Goal: Entertainment & Leisure: Consume media (video, audio)

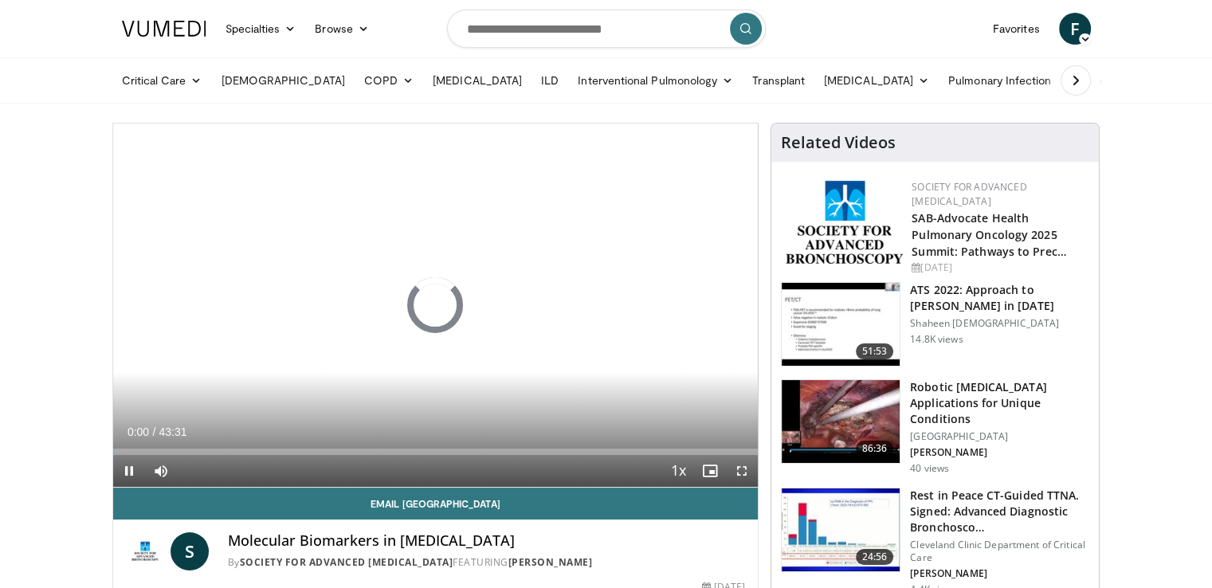
scroll to position [50, 0]
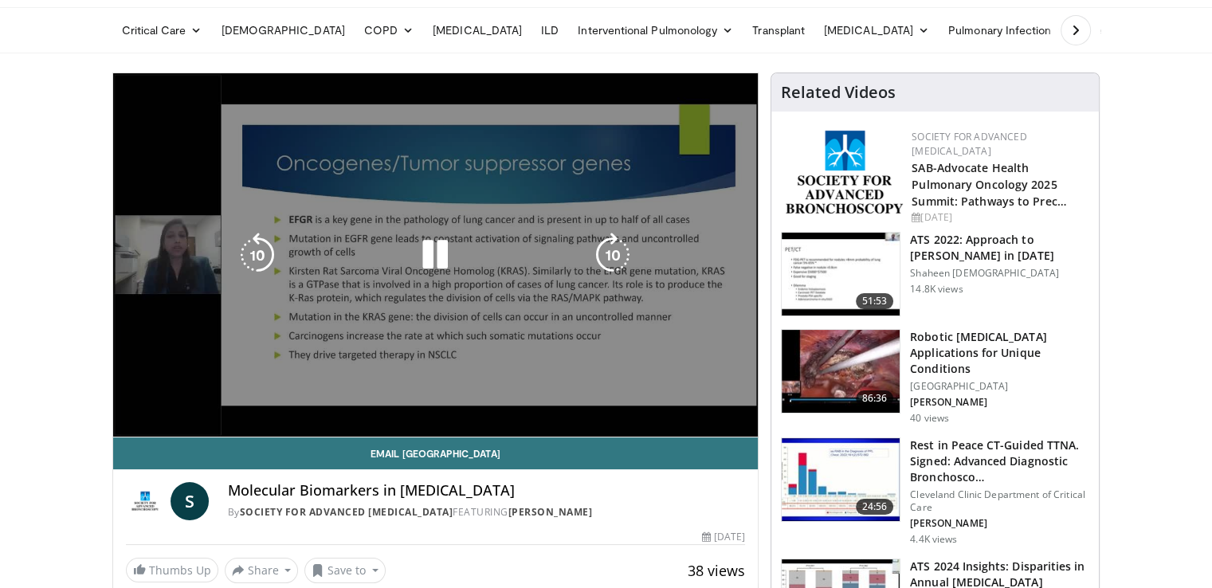
click at [399, 412] on video-js "**********" at bounding box center [436, 255] width 646 height 364
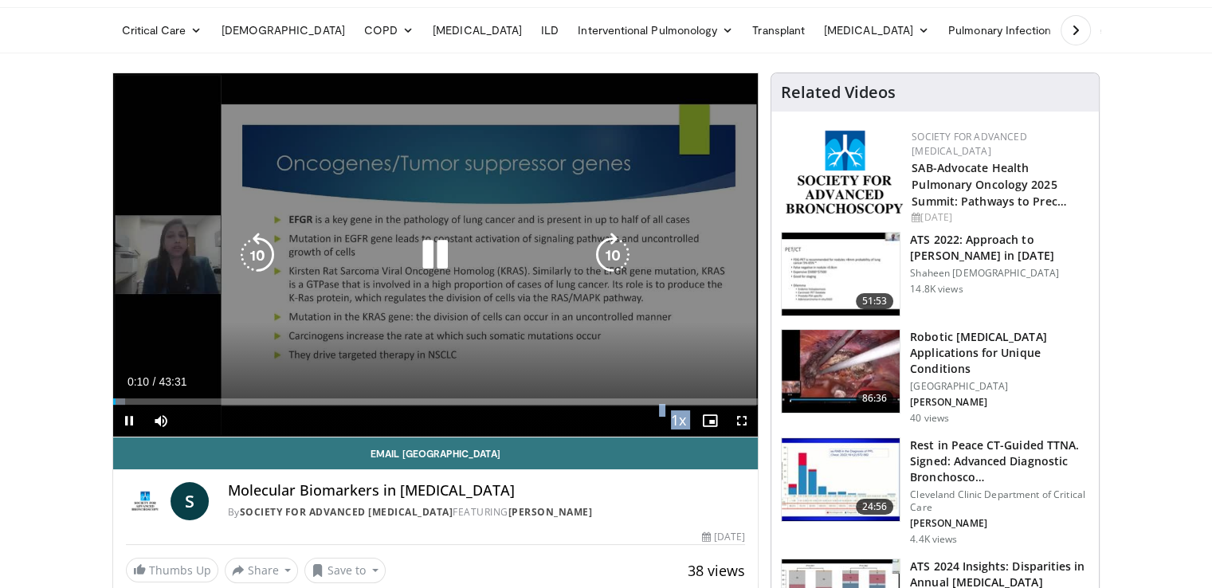
click at [399, 412] on video-js "**********" at bounding box center [436, 255] width 646 height 364
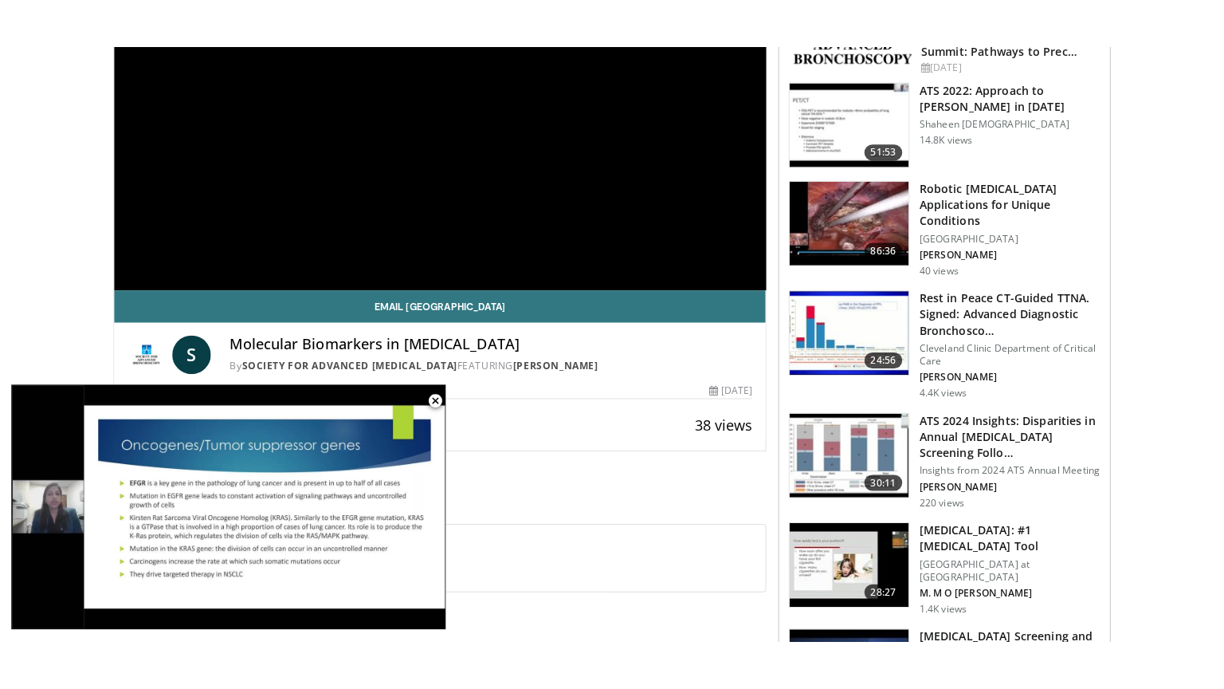
scroll to position [204, 0]
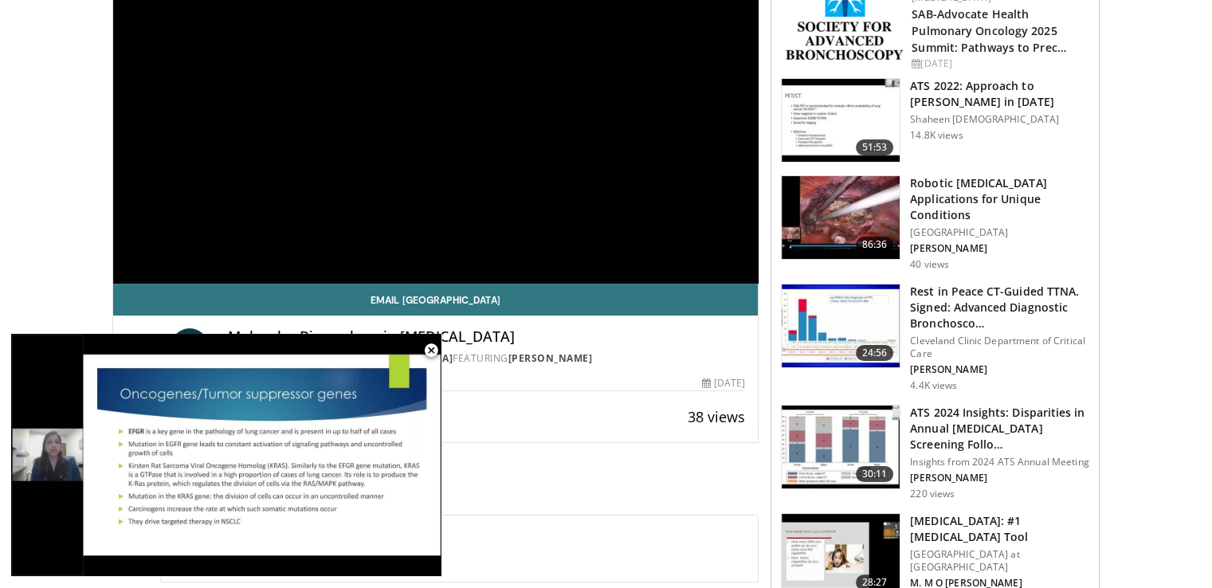
click at [348, 221] on div "**********" at bounding box center [436, 101] width 646 height 364
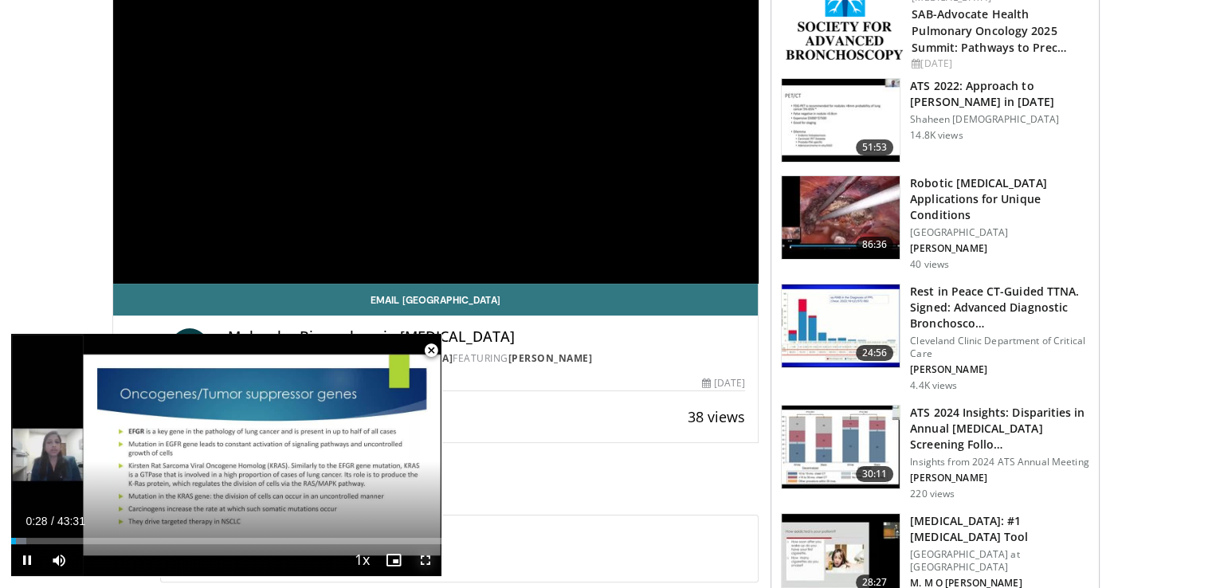
click at [427, 562] on span "Video Player" at bounding box center [426, 560] width 32 height 32
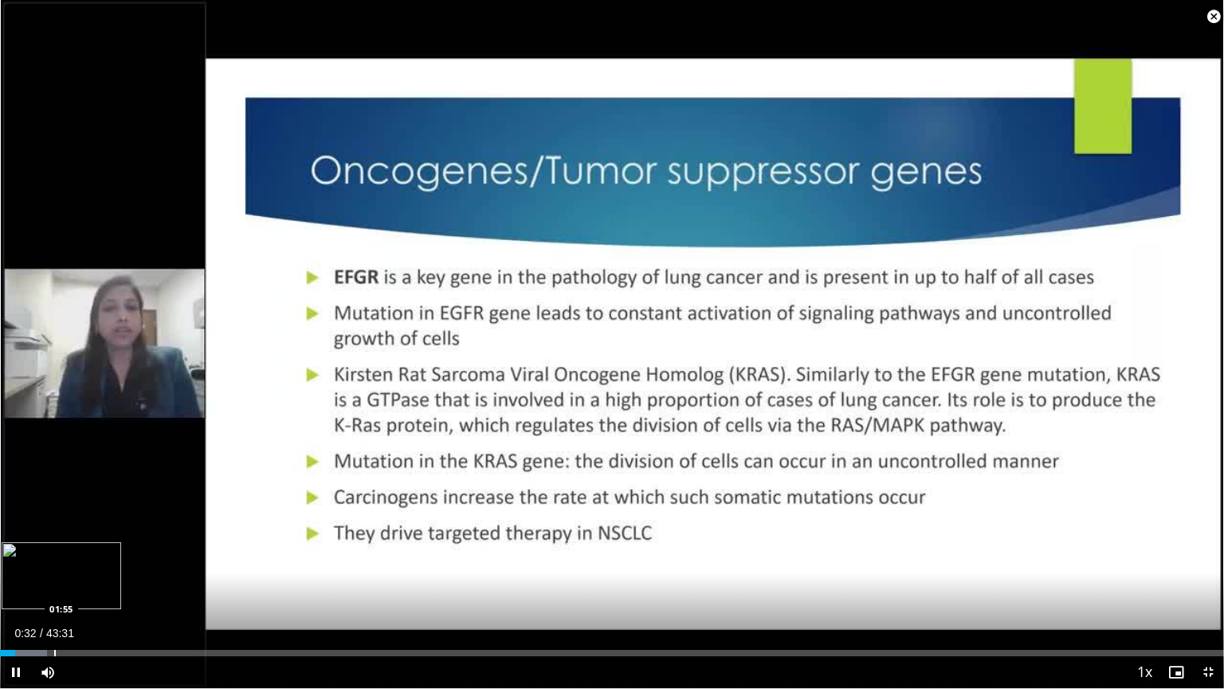
click at [54, 587] on div "Progress Bar" at bounding box center [55, 653] width 2 height 6
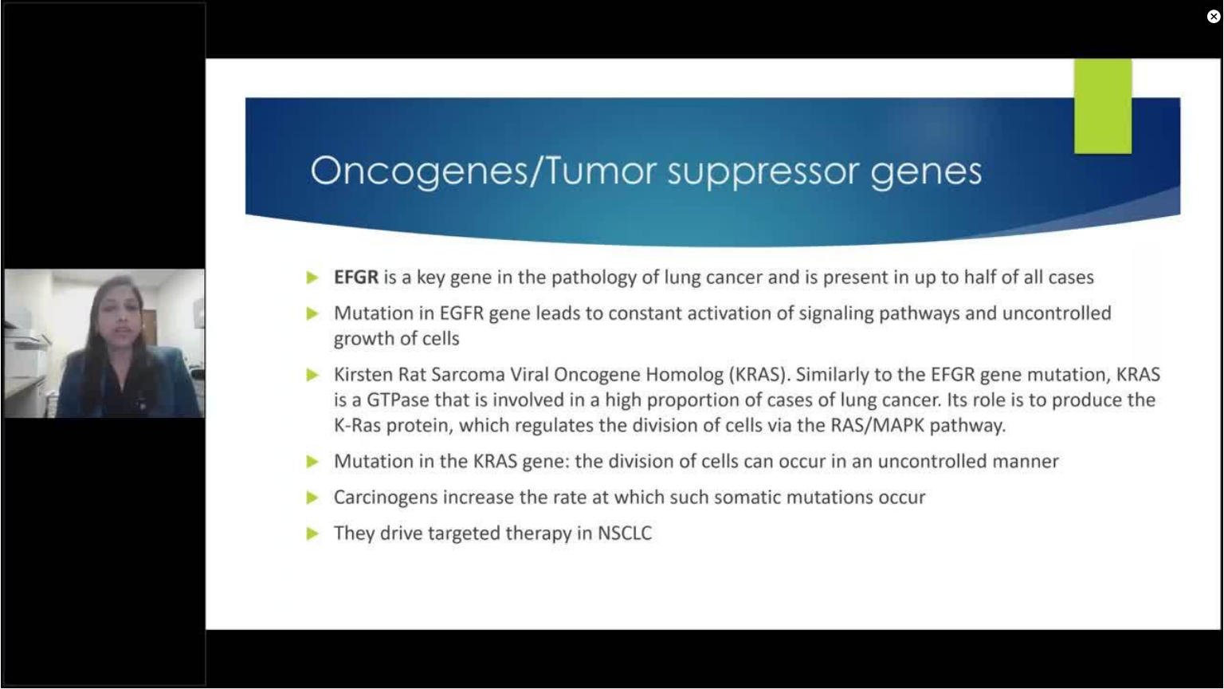
click at [54, 587] on video-js "**********" at bounding box center [612, 344] width 1224 height 689
click at [112, 587] on div "10 seconds Tap to unmute" at bounding box center [612, 344] width 1224 height 688
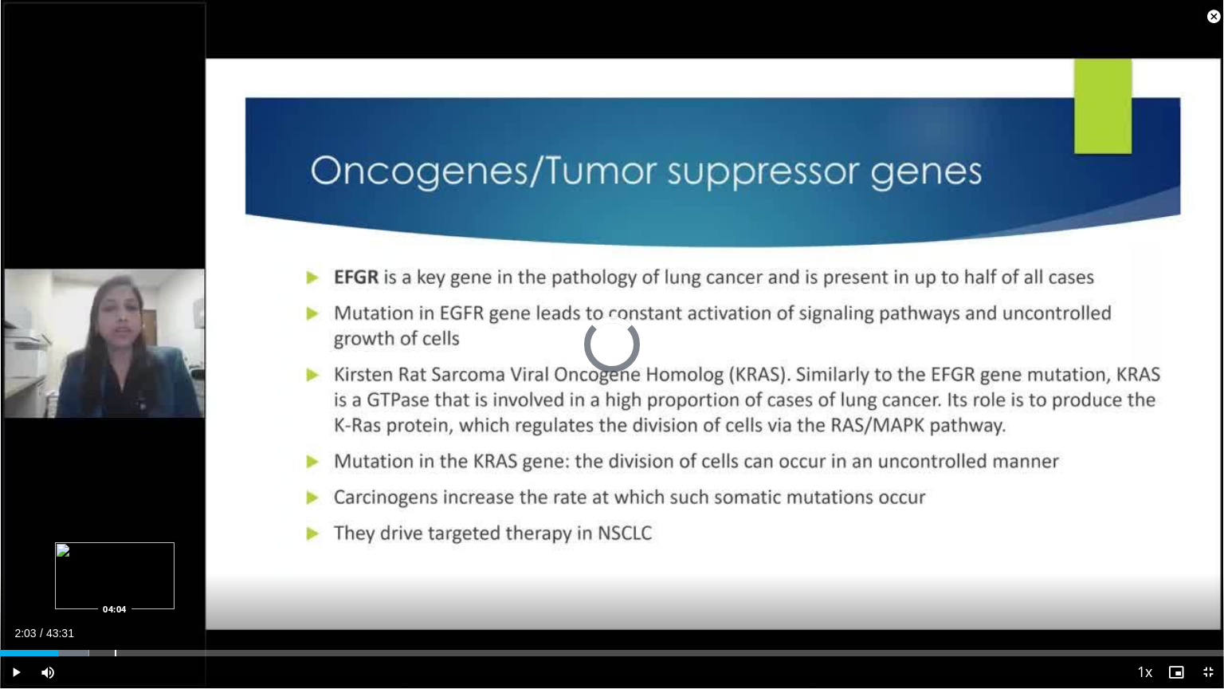
click at [115, 587] on div "Loaded : 7.26% 02:03 04:04" at bounding box center [612, 648] width 1224 height 15
click at [18, 587] on span "Video Player" at bounding box center [16, 672] width 32 height 32
click at [137, 587] on div "Current Time 4:22 / Duration 43:31 Pause Skip Backward Skip Forward Mute Loaded…" at bounding box center [612, 672] width 1224 height 32
click at [156, 587] on div "Progress Bar" at bounding box center [157, 653] width 2 height 6
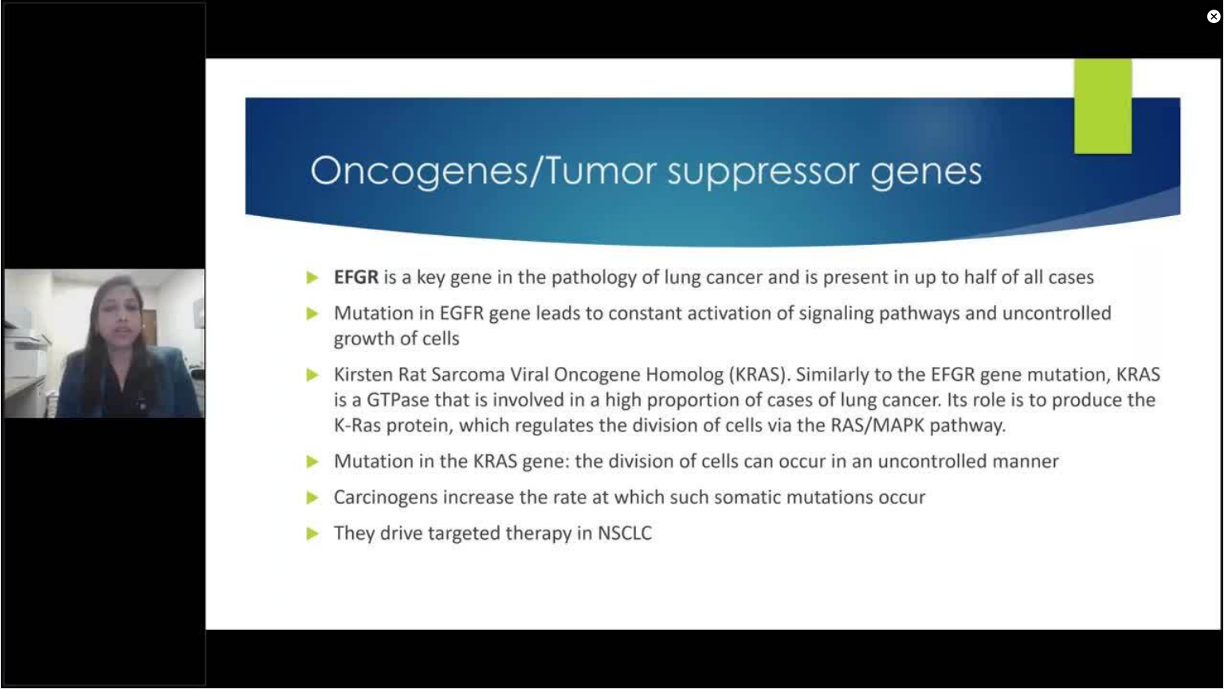
click at [156, 587] on video-js "**********" at bounding box center [612, 344] width 1224 height 689
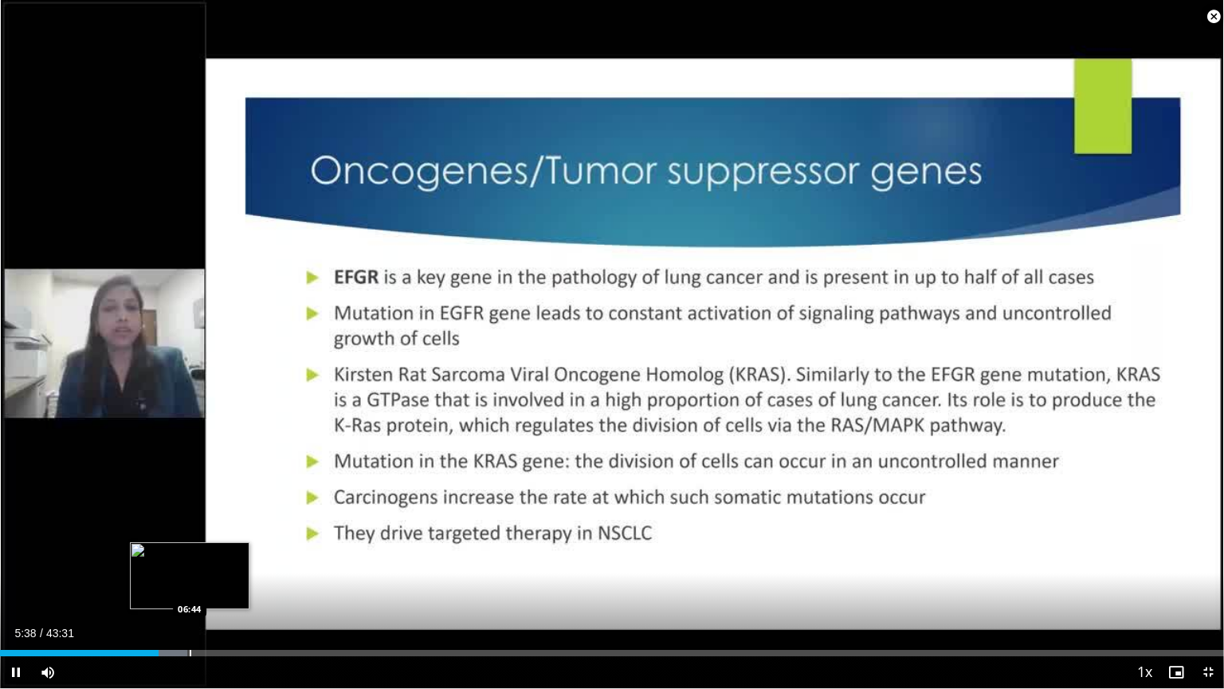
click at [190, 587] on div "Progress Bar" at bounding box center [191, 653] width 2 height 6
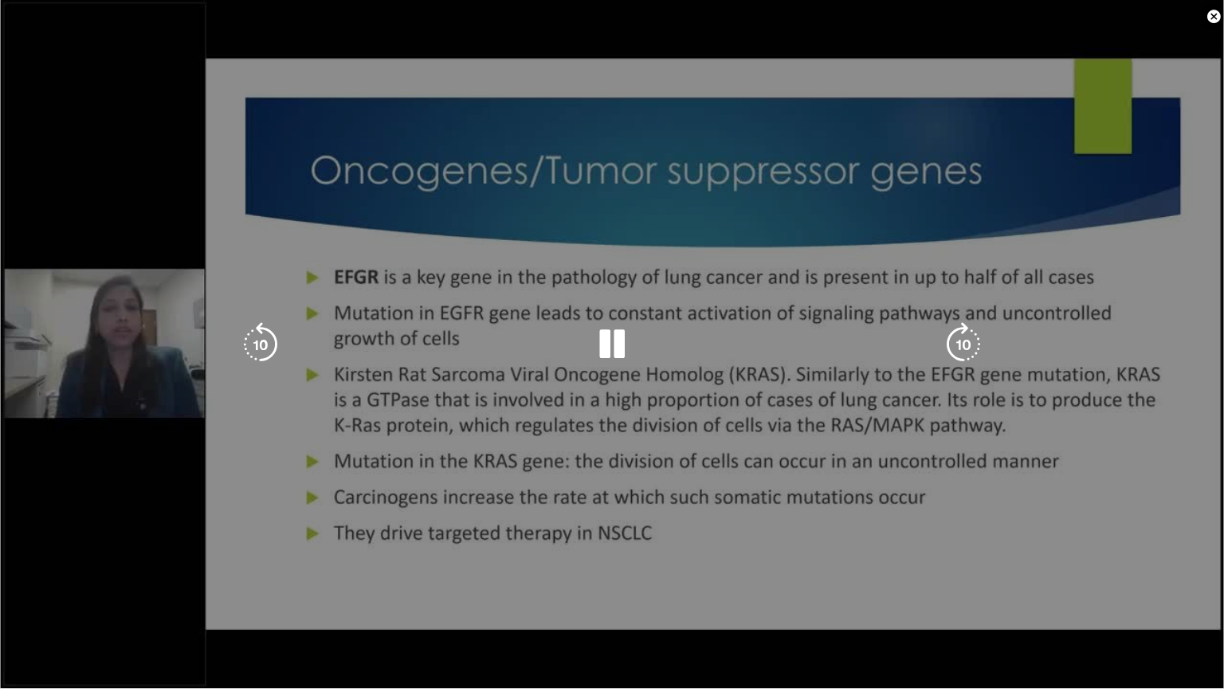
click at [241, 587] on div "Loaded : 17.97% 06:46 08:33" at bounding box center [612, 685] width 1224 height 6
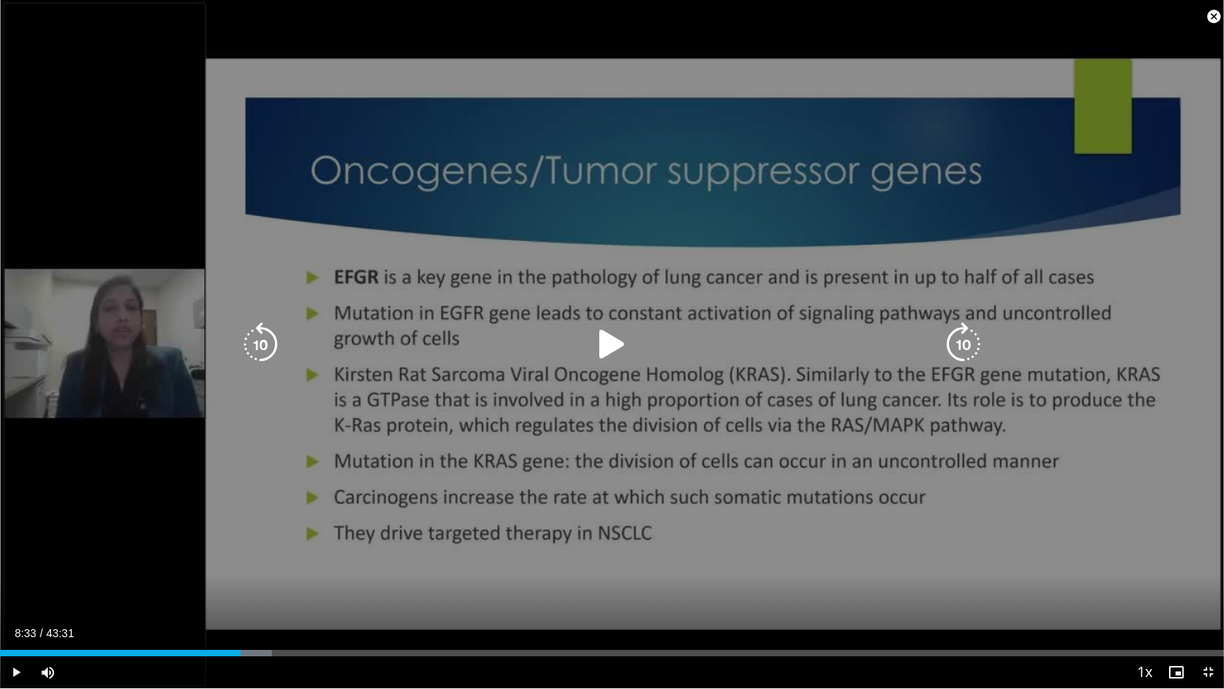
click at [0, 0] on div "Progress Bar" at bounding box center [0, 0] width 0 height 0
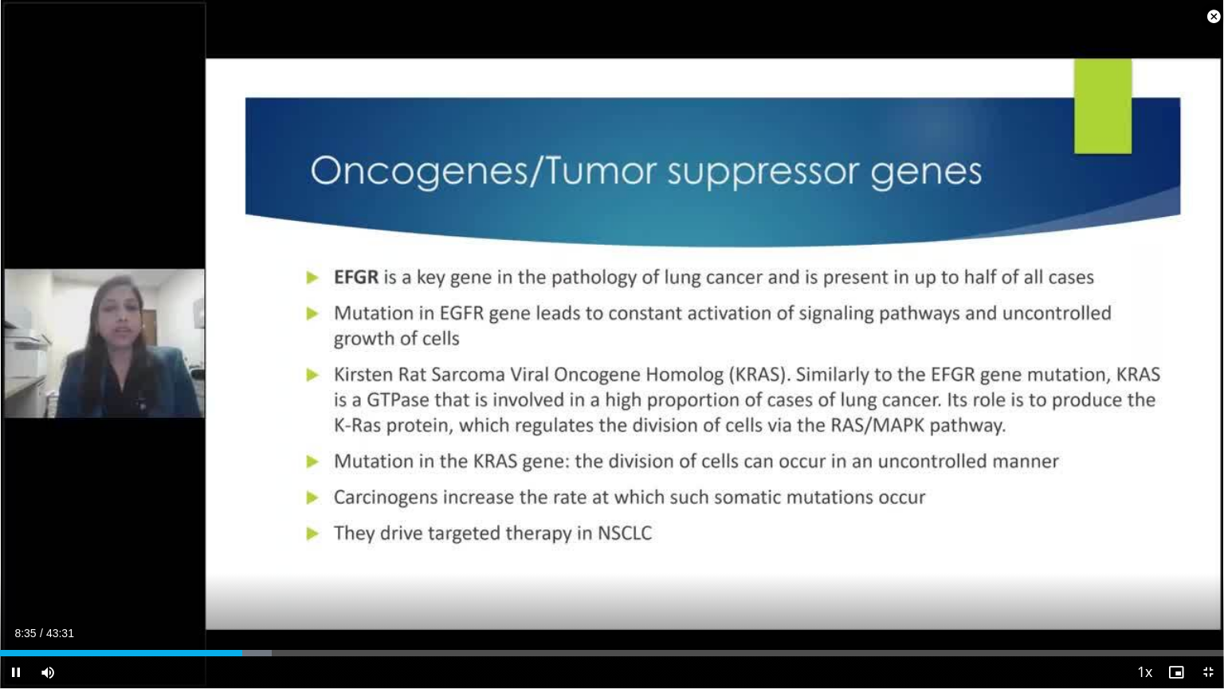
click at [1209, 19] on span "Video Player" at bounding box center [1214, 17] width 32 height 32
click at [1205, 587] on span "Video Player" at bounding box center [1209, 672] width 32 height 32
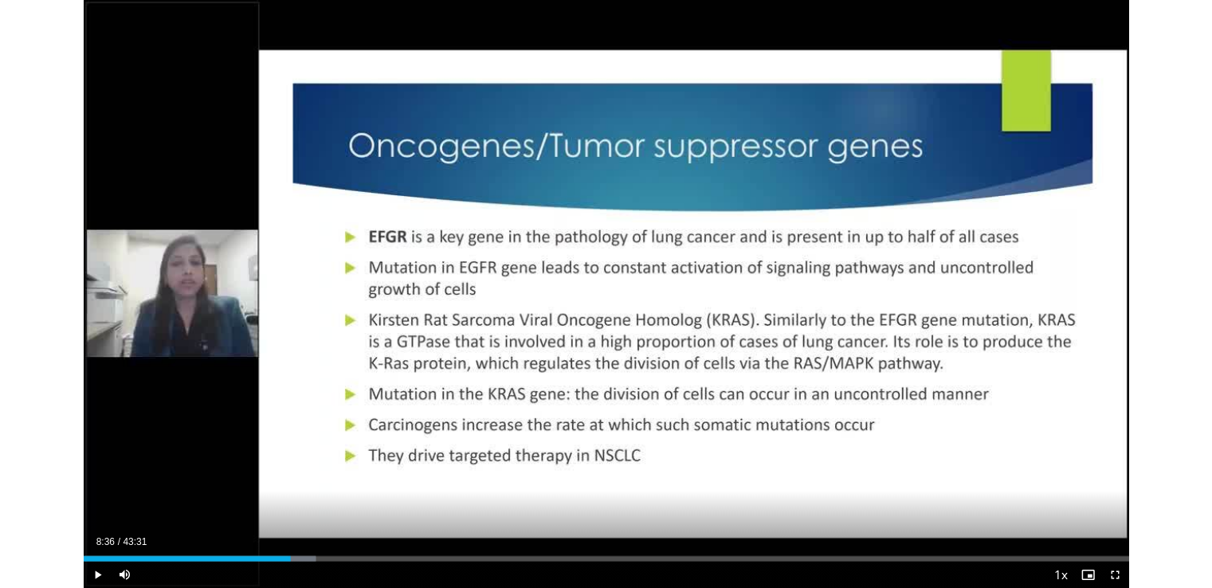
scroll to position [568, 0]
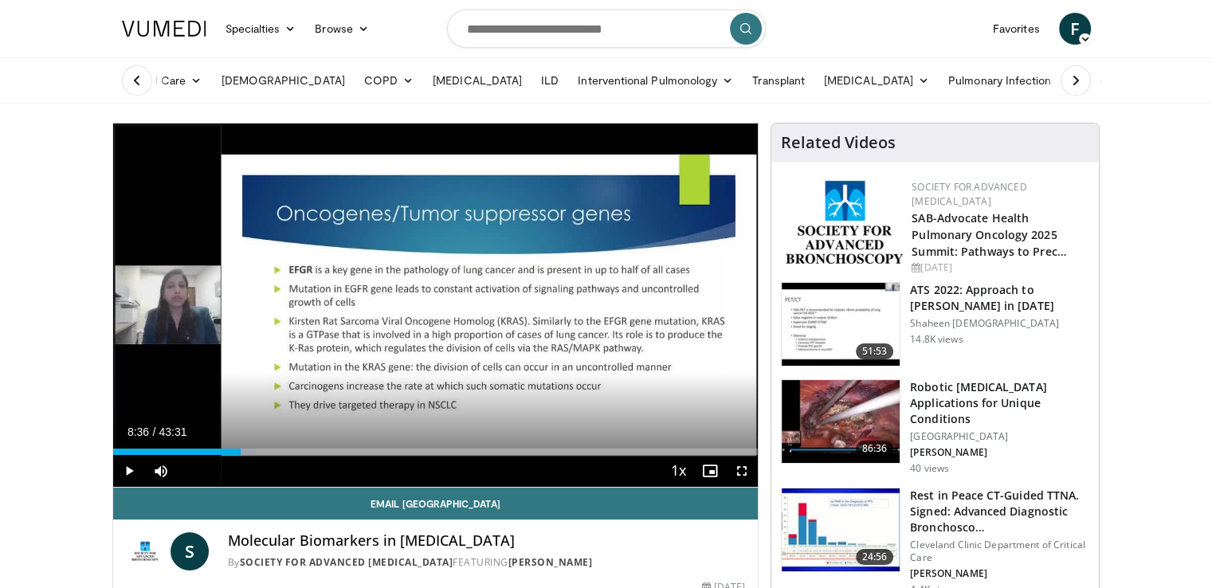
scroll to position [13, 0]
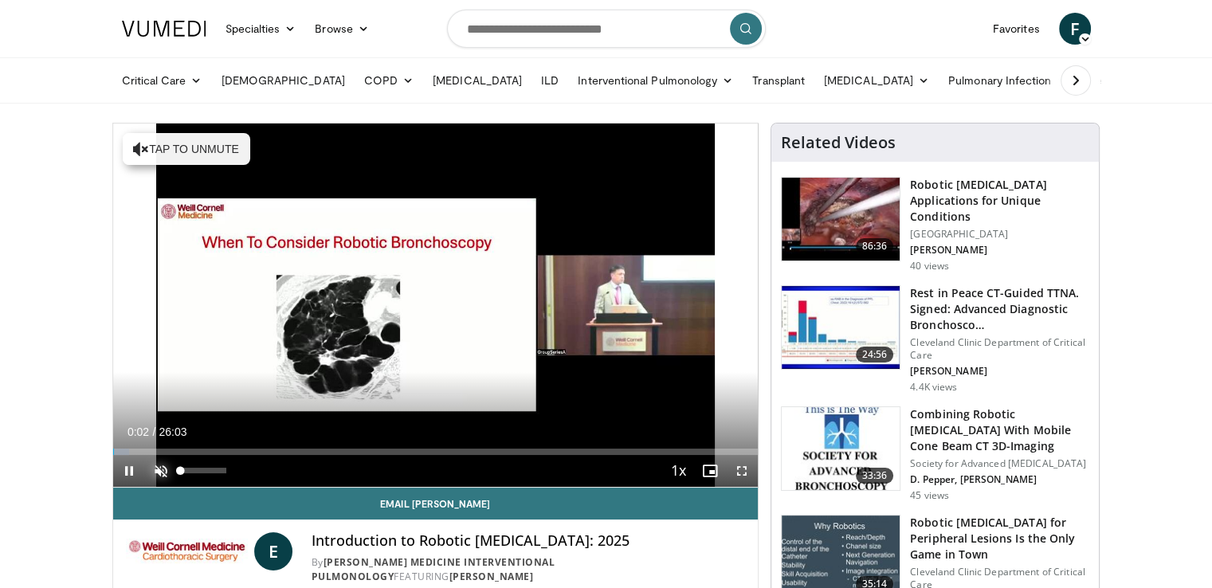
click at [169, 468] on span "Video Player" at bounding box center [161, 471] width 32 height 32
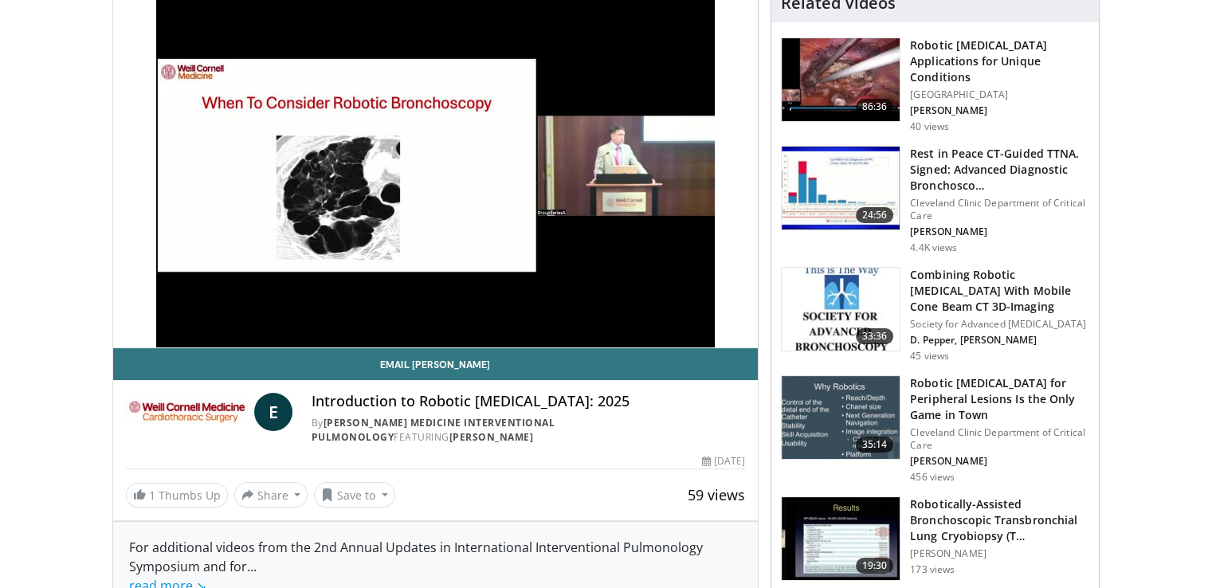
scroll to position [137, 0]
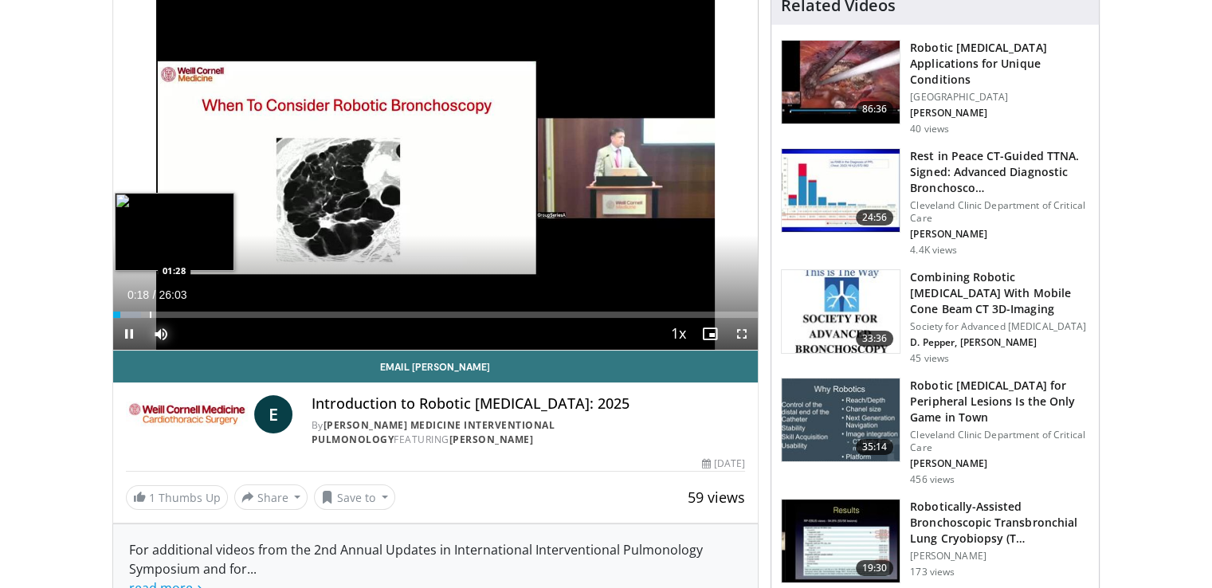
click at [150, 316] on div "Progress Bar" at bounding box center [151, 315] width 2 height 6
click at [159, 316] on div "Progress Bar" at bounding box center [160, 315] width 2 height 6
click at [183, 312] on div "Loaded : 11.42% 01:53 02:53" at bounding box center [436, 315] width 646 height 6
click at [186, 315] on div "Progress Bar" at bounding box center [187, 315] width 2 height 6
click at [185, 315] on video-js "**********" at bounding box center [436, 168] width 646 height 364
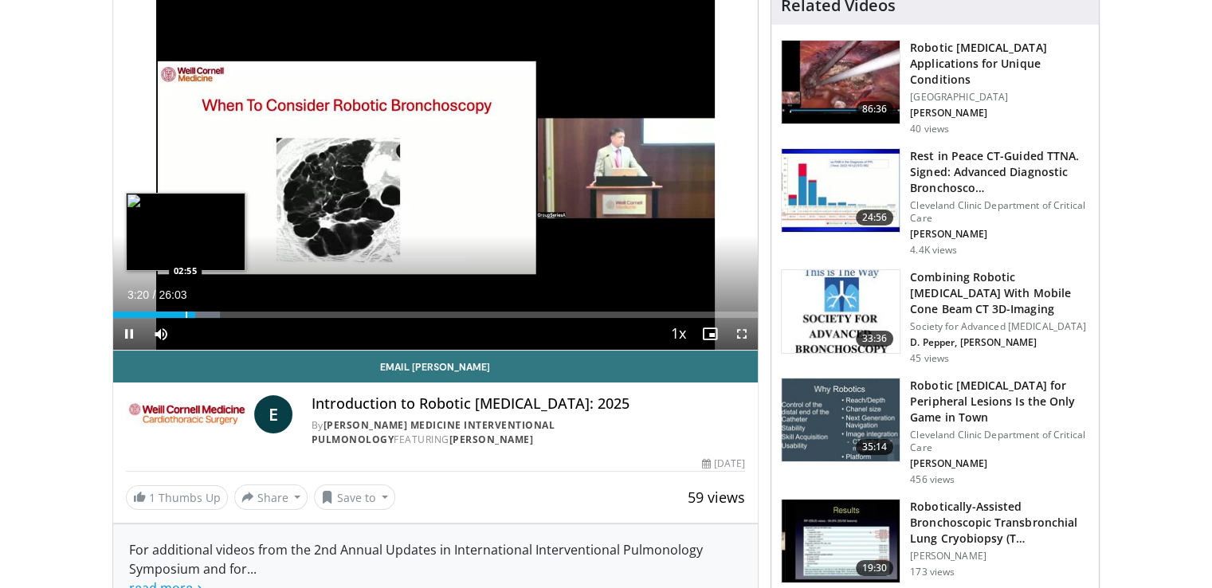
click at [185, 315] on video-js "**********" at bounding box center [436, 168] width 646 height 364
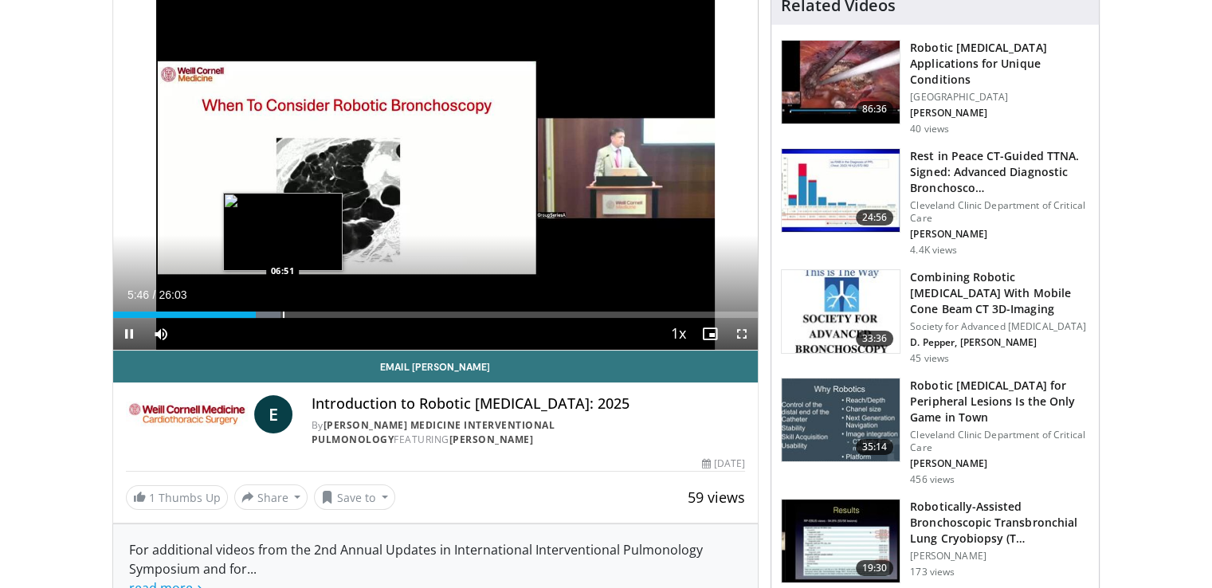
click at [283, 314] on div "Progress Bar" at bounding box center [284, 315] width 2 height 6
click at [308, 309] on div "Loaded : 30.71% 06:57 07:54" at bounding box center [436, 310] width 646 height 15
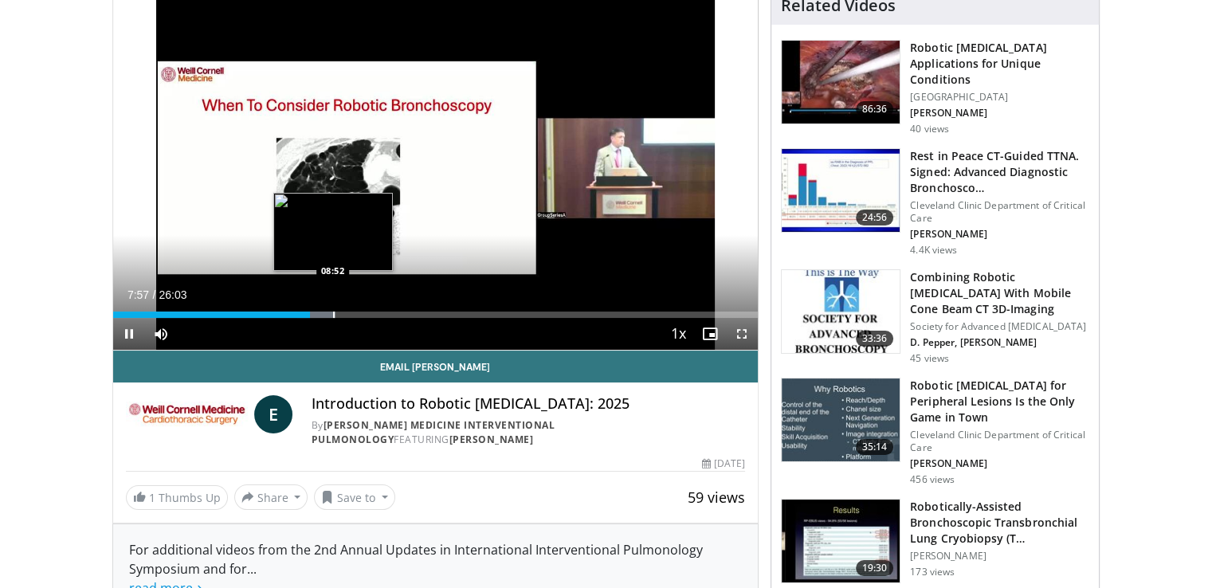
click at [333, 312] on div "Progress Bar" at bounding box center [334, 315] width 2 height 6
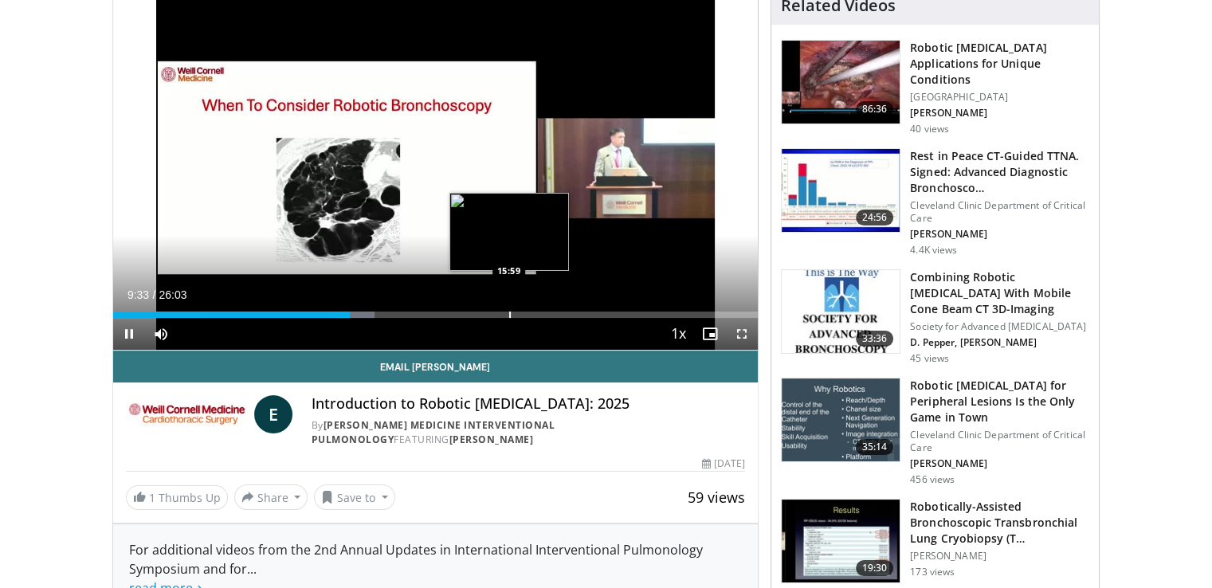
click at [509, 314] on div "Progress Bar" at bounding box center [510, 315] width 2 height 6
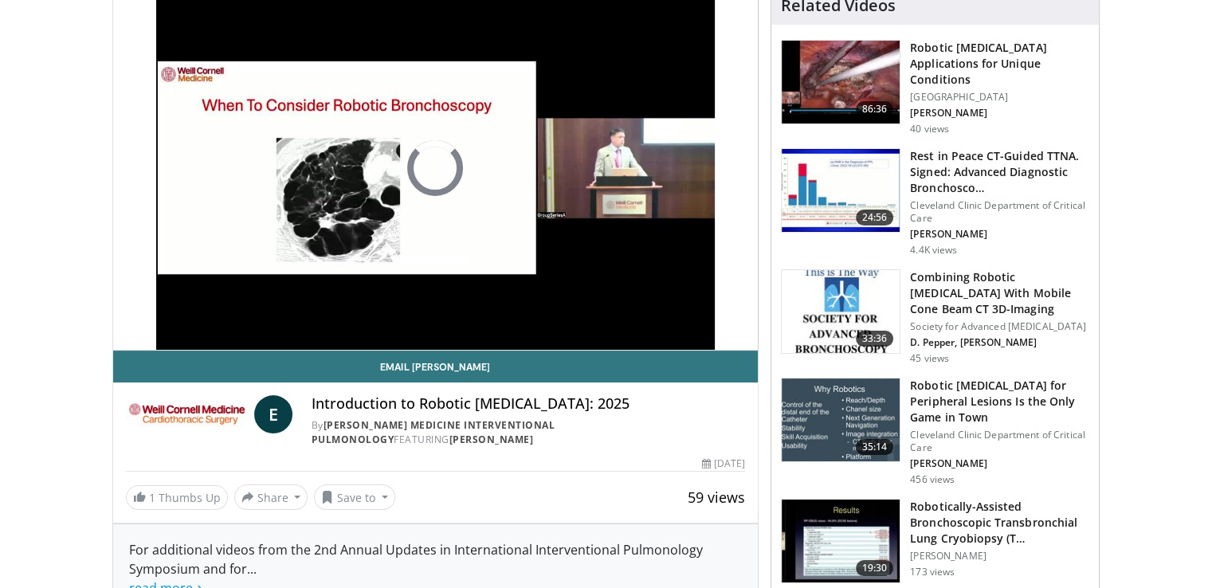
click at [507, 314] on div "10 seconds Tap to unmute" at bounding box center [436, 167] width 646 height 363
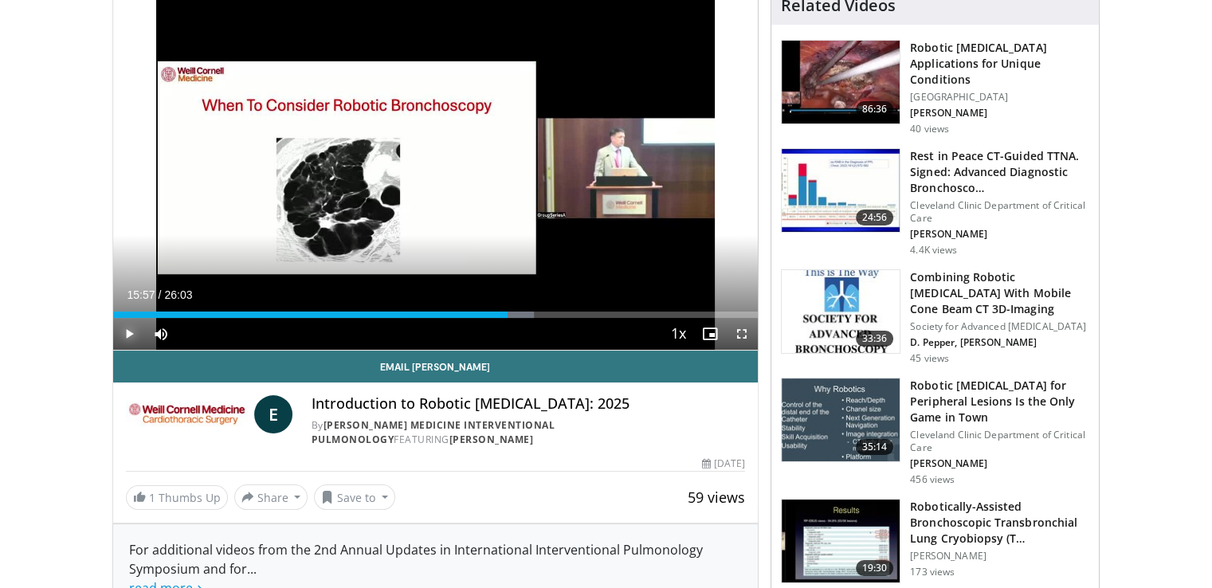
click at [128, 331] on span "Video Player" at bounding box center [129, 334] width 32 height 32
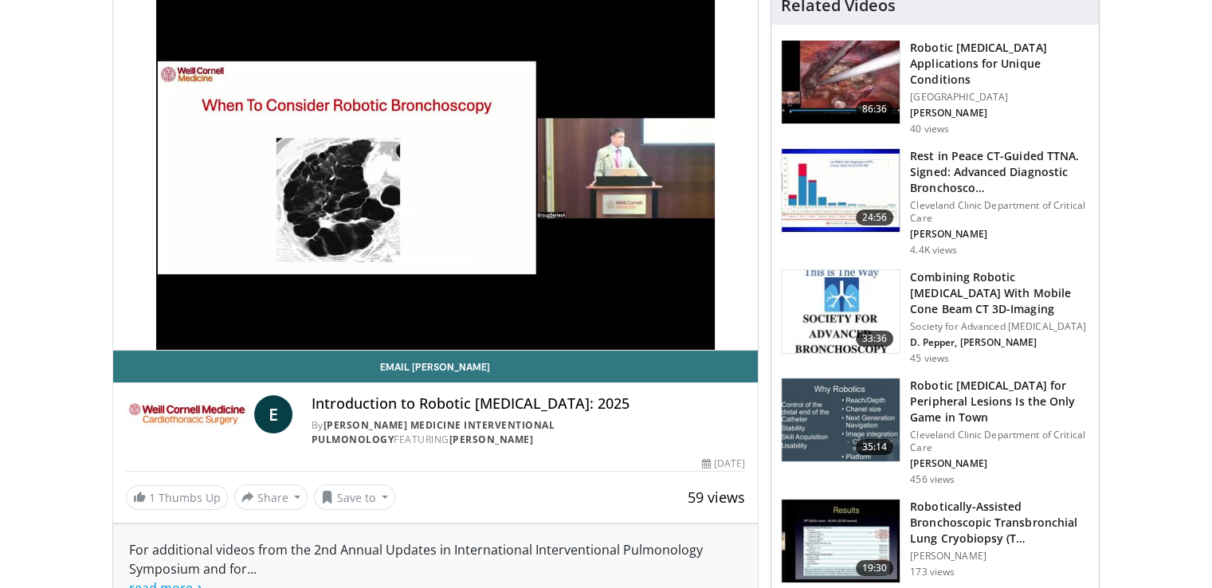
click at [538, 312] on video-js "**********" at bounding box center [436, 168] width 646 height 364
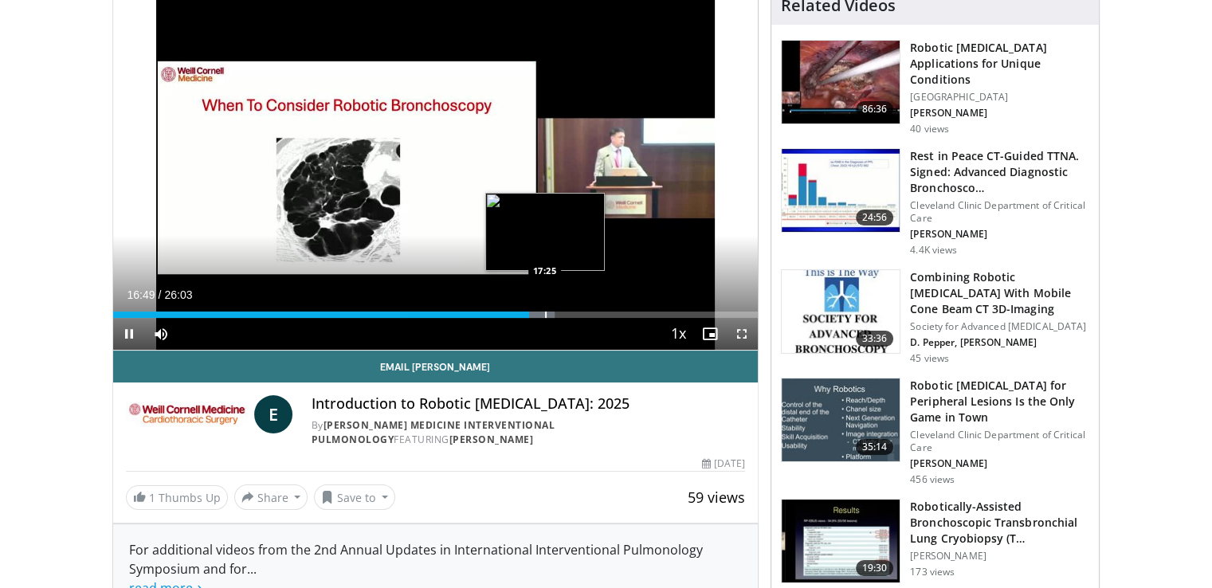
click at [545, 316] on div "Progress Bar" at bounding box center [546, 315] width 2 height 6
click at [559, 313] on div "Progress Bar" at bounding box center [560, 315] width 2 height 6
click at [572, 313] on div "Progress Bar" at bounding box center [573, 315] width 2 height 6
click at [583, 313] on div "Progress Bar" at bounding box center [584, 315] width 2 height 6
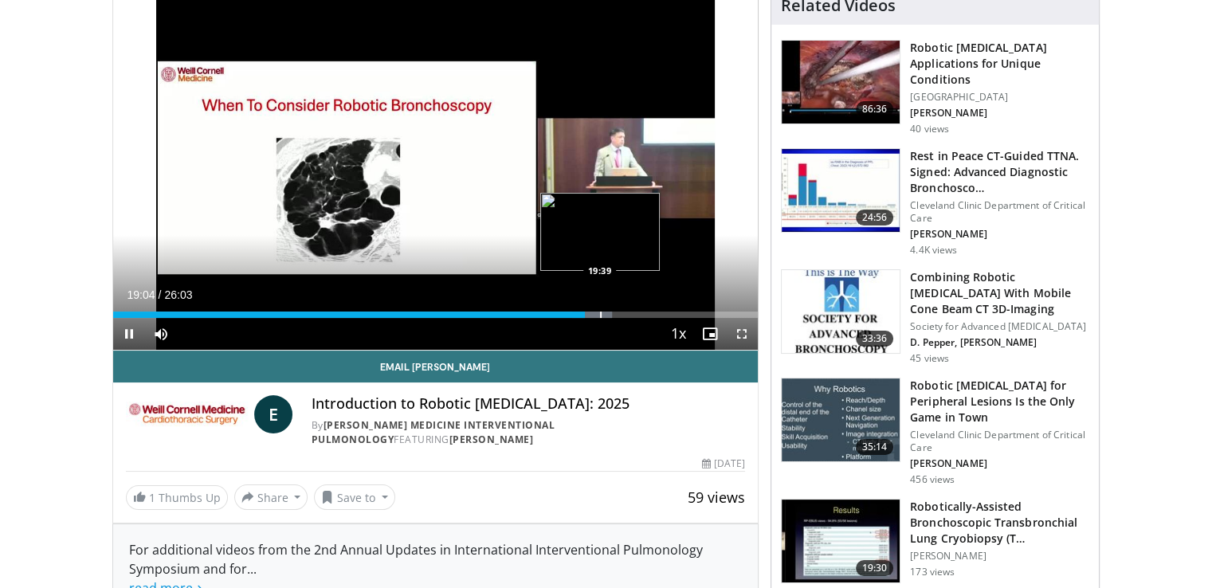
click at [600, 315] on div "Progress Bar" at bounding box center [601, 315] width 2 height 6
click at [611, 314] on div "Progress Bar" at bounding box center [612, 315] width 2 height 6
click at [624, 312] on div "Progress Bar" at bounding box center [625, 315] width 2 height 6
click at [638, 312] on div "Progress Bar" at bounding box center [639, 315] width 2 height 6
click at [648, 312] on div "Progress Bar" at bounding box center [649, 315] width 2 height 6
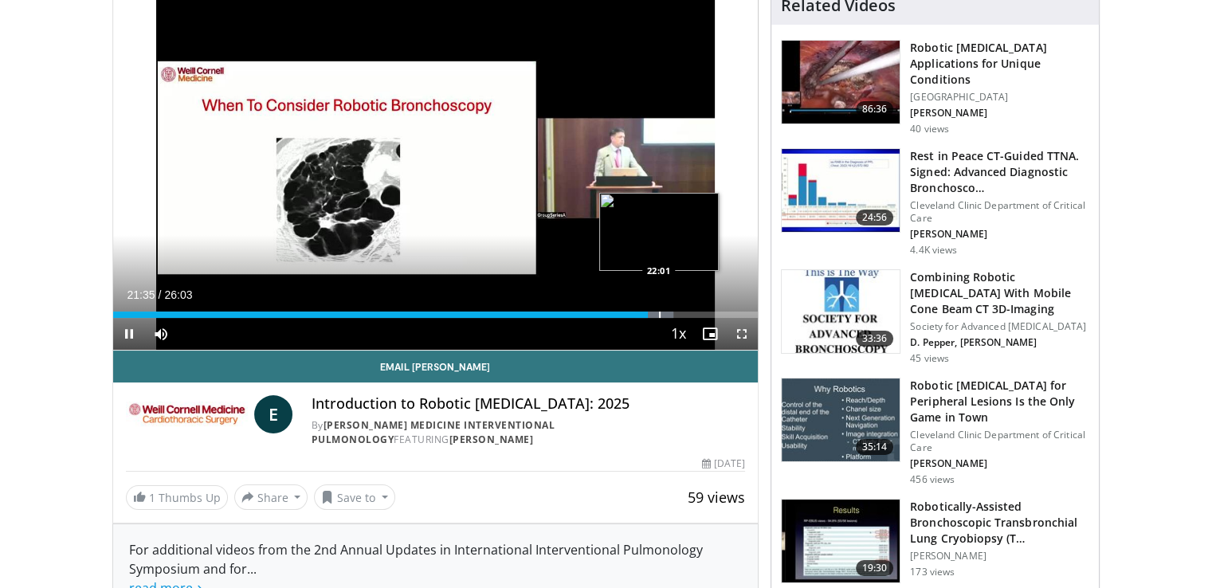
click at [659, 312] on div "Progress Bar" at bounding box center [660, 315] width 2 height 6
click at [675, 312] on div "Progress Bar" at bounding box center [676, 315] width 2 height 6
click at [686, 312] on div "Progress Bar" at bounding box center [687, 315] width 2 height 6
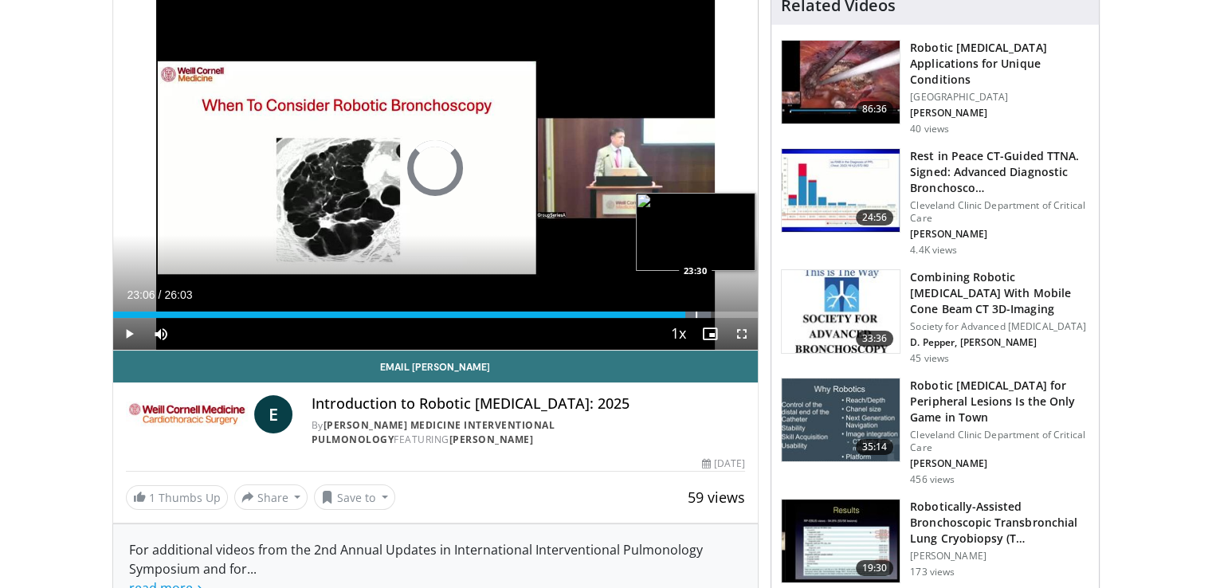
click at [696, 312] on div "Progress Bar" at bounding box center [697, 315] width 2 height 6
click at [705, 314] on div "Progress Bar" at bounding box center [706, 315] width 2 height 6
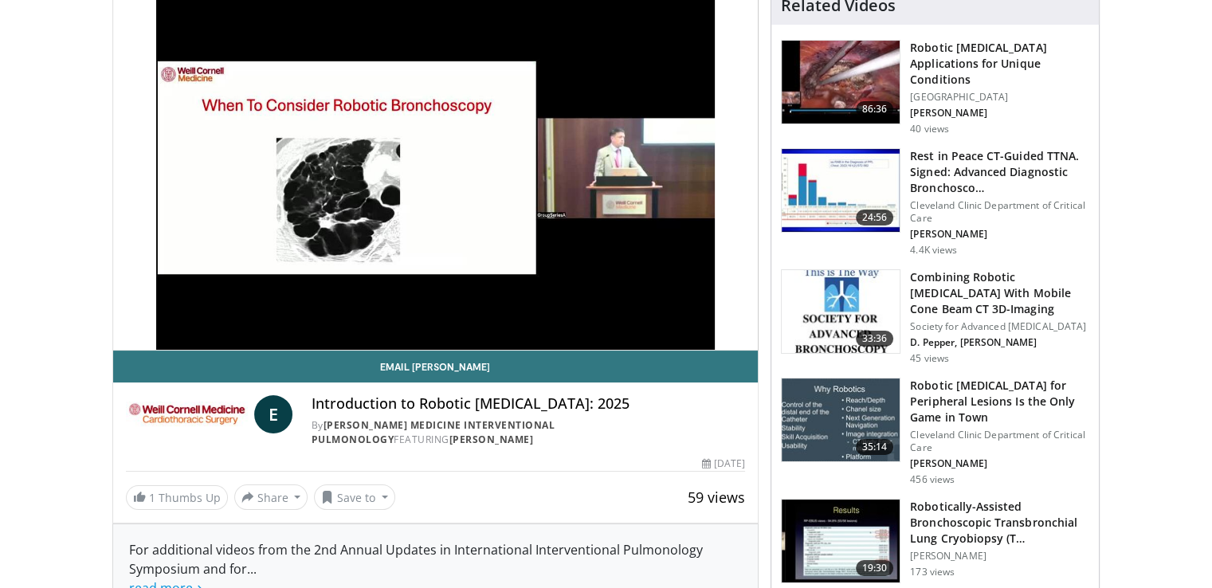
click at [929, 396] on h3 "Robotic [MEDICAL_DATA] for Peripheral Lesions Is the Only Game in Town" at bounding box center [999, 402] width 179 height 48
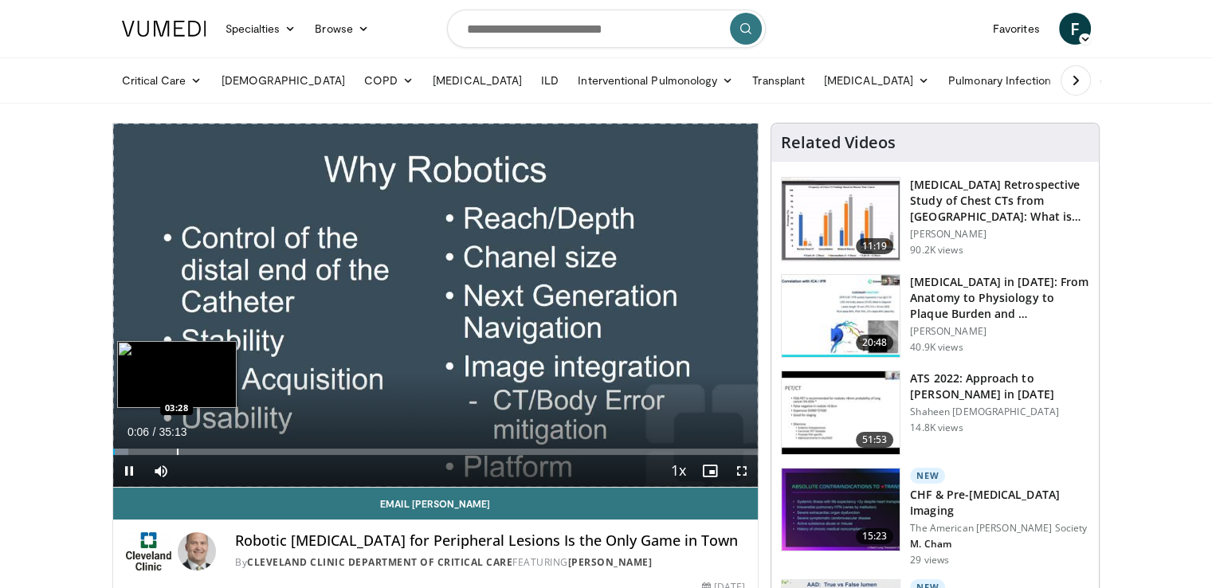
click at [175, 454] on div "Loaded : 2.35% 00:06 03:28" at bounding box center [436, 452] width 646 height 6
click at [191, 450] on div "Progress Bar" at bounding box center [192, 452] width 2 height 6
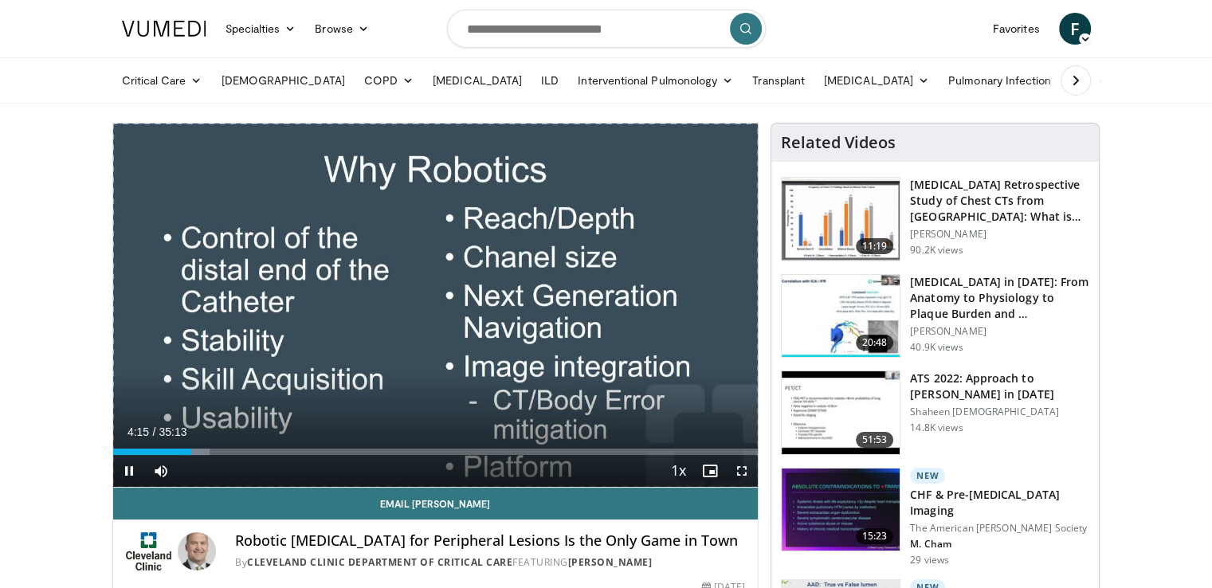
click at [208, 456] on div "Current Time 4:15 / Duration 35:13 Pause Skip Backward Skip Forward Mute Loaded…" at bounding box center [436, 471] width 646 height 32
click at [208, 456] on video-js "**********" at bounding box center [436, 306] width 646 height 364
click at [244, 450] on div "Progress Bar" at bounding box center [245, 452] width 2 height 6
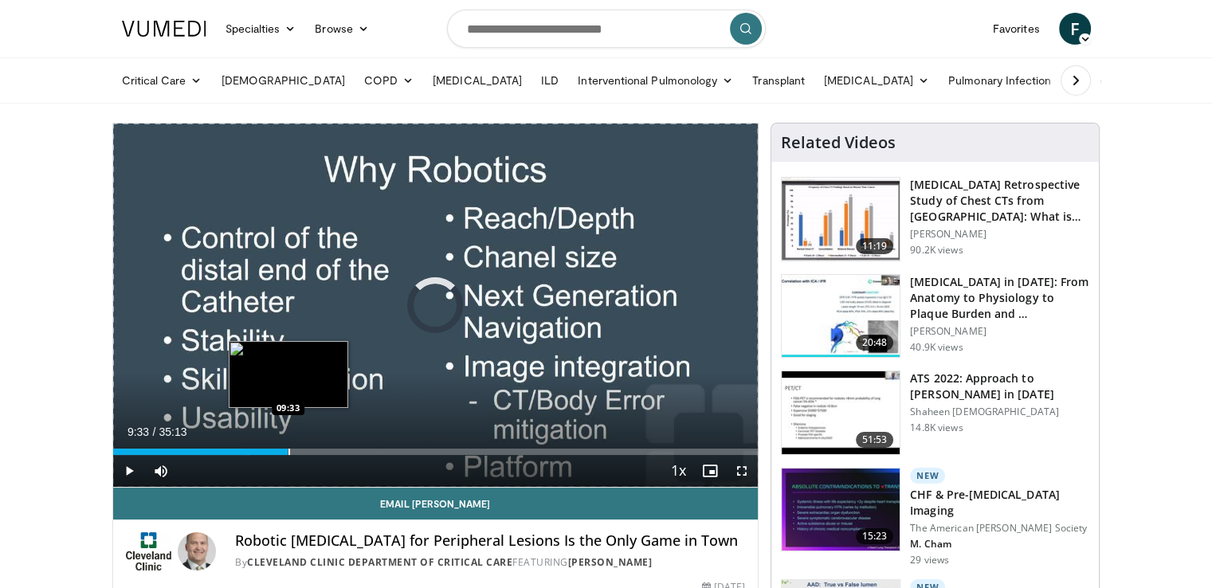
click at [287, 443] on div "Loaded : 21.32% 07:08 09:33" at bounding box center [436, 447] width 646 height 15
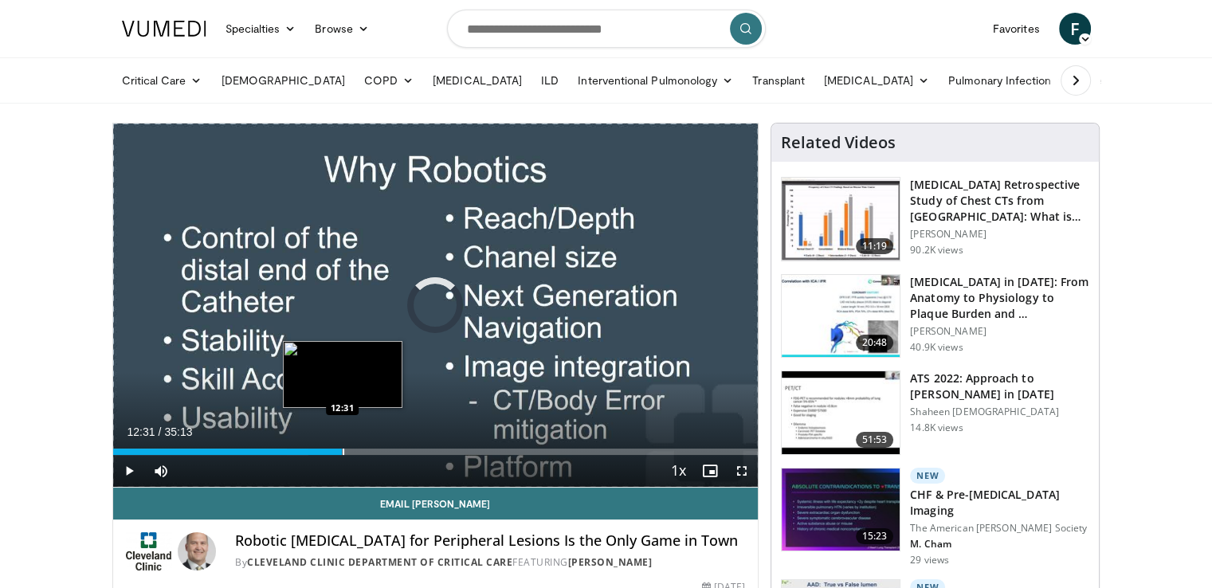
click at [343, 449] on div "Progress Bar" at bounding box center [344, 452] width 2 height 6
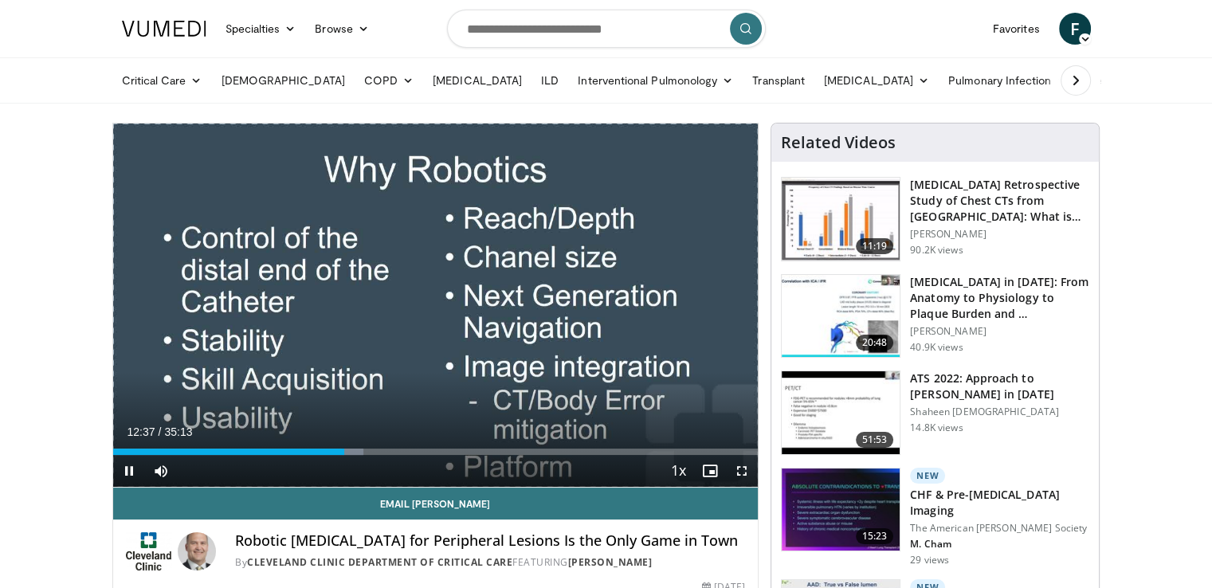
click at [395, 484] on div "Current Time 12:37 / Duration 35:13 Pause Skip Backward Skip Forward Mute Loade…" at bounding box center [436, 471] width 646 height 32
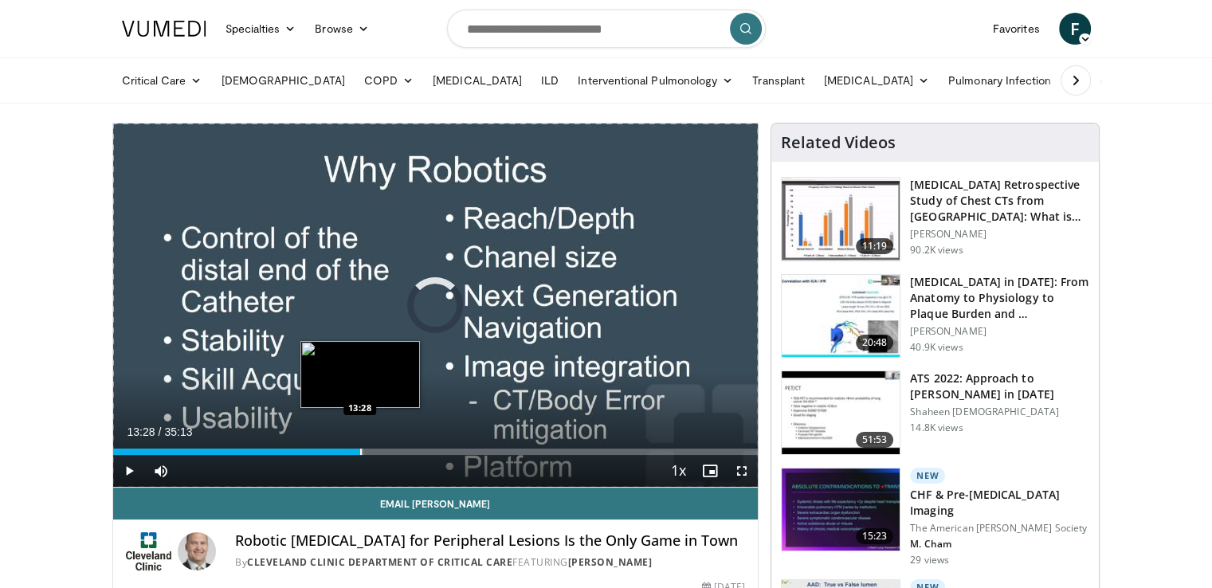
click at [360, 451] on div "Progress Bar" at bounding box center [361, 452] width 2 height 6
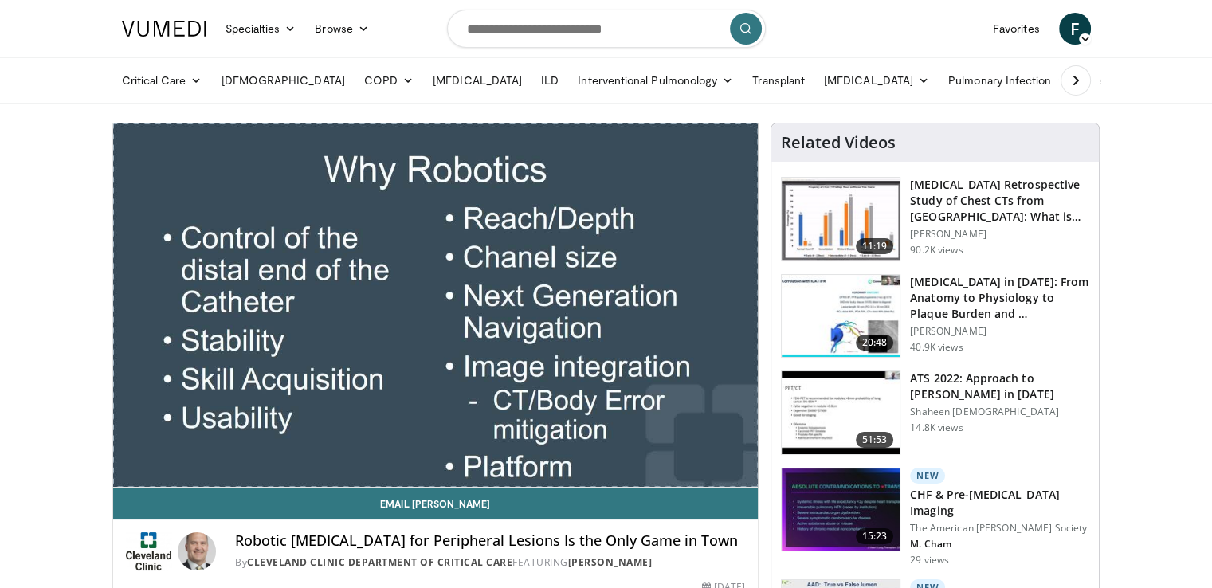
click at [377, 451] on video-js "**********" at bounding box center [436, 306] width 646 height 364
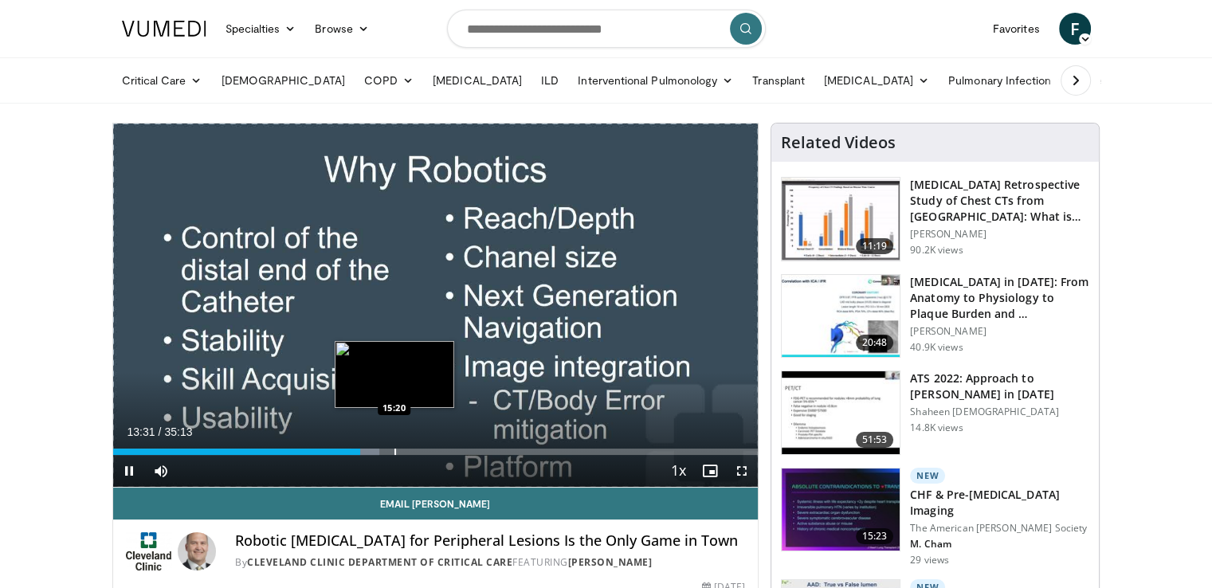
click at [395, 452] on div "Progress Bar" at bounding box center [396, 452] width 2 height 6
click at [419, 450] on div "Progress Bar" at bounding box center [420, 452] width 2 height 6
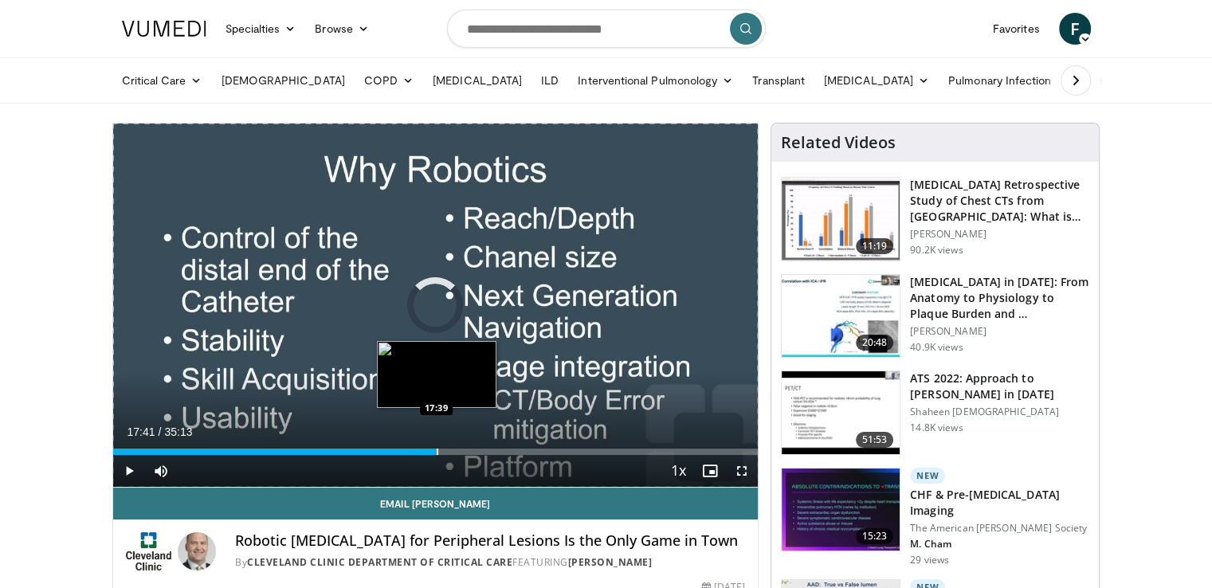
click at [437, 450] on div "Progress Bar" at bounding box center [438, 452] width 2 height 6
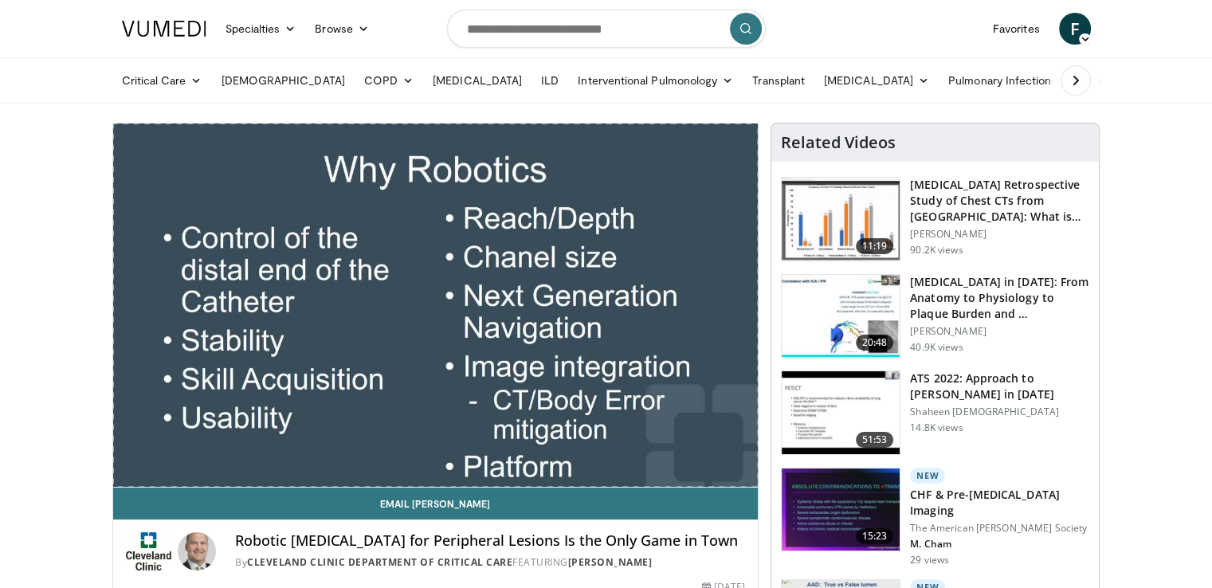
click at [437, 450] on video-js "**********" at bounding box center [436, 306] width 646 height 364
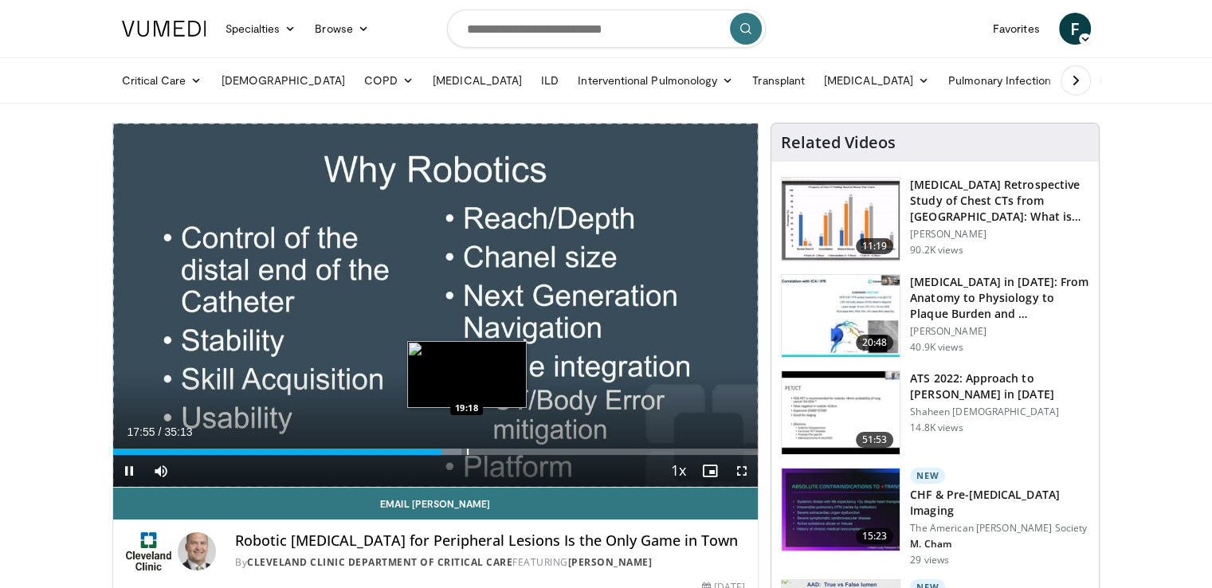
click at [466, 454] on div "Loaded : 53.99% 17:55 19:18" at bounding box center [436, 452] width 646 height 6
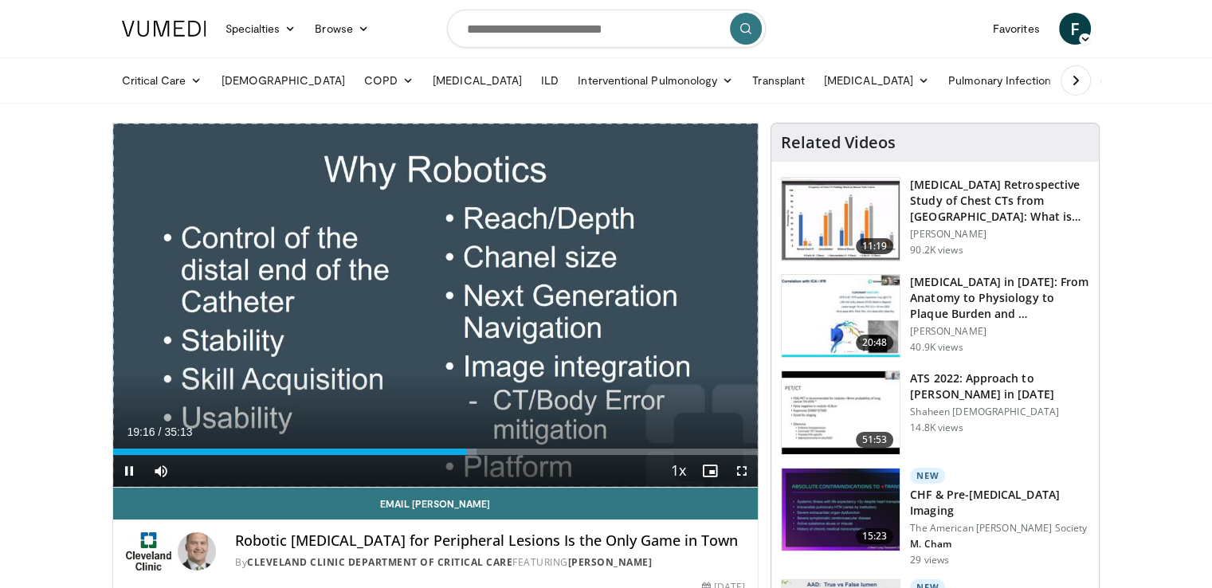
click at [484, 455] on div "Current Time 19:16 / Duration 35:13 Pause Skip Backward Skip Forward Mute Loade…" at bounding box center [436, 471] width 646 height 32
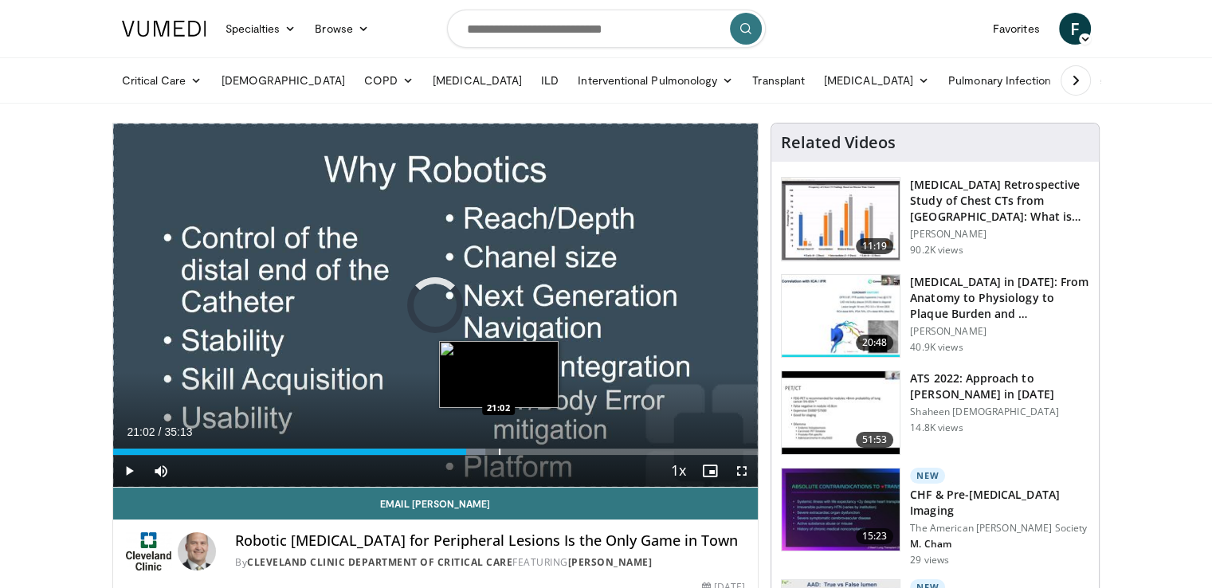
click at [499, 450] on div "Progress Bar" at bounding box center [500, 452] width 2 height 6
click at [518, 450] on div "Progress Bar" at bounding box center [519, 452] width 2 height 6
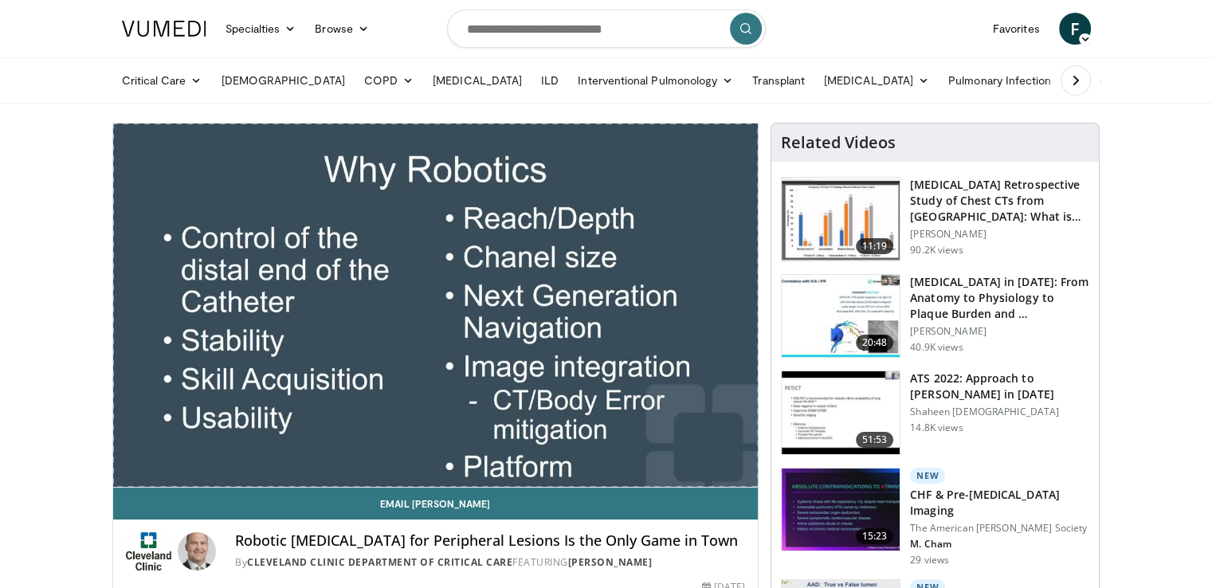
click at [517, 450] on video-js "**********" at bounding box center [436, 306] width 646 height 364
click at [517, 450] on div "10 seconds Tap to unmute" at bounding box center [436, 305] width 646 height 363
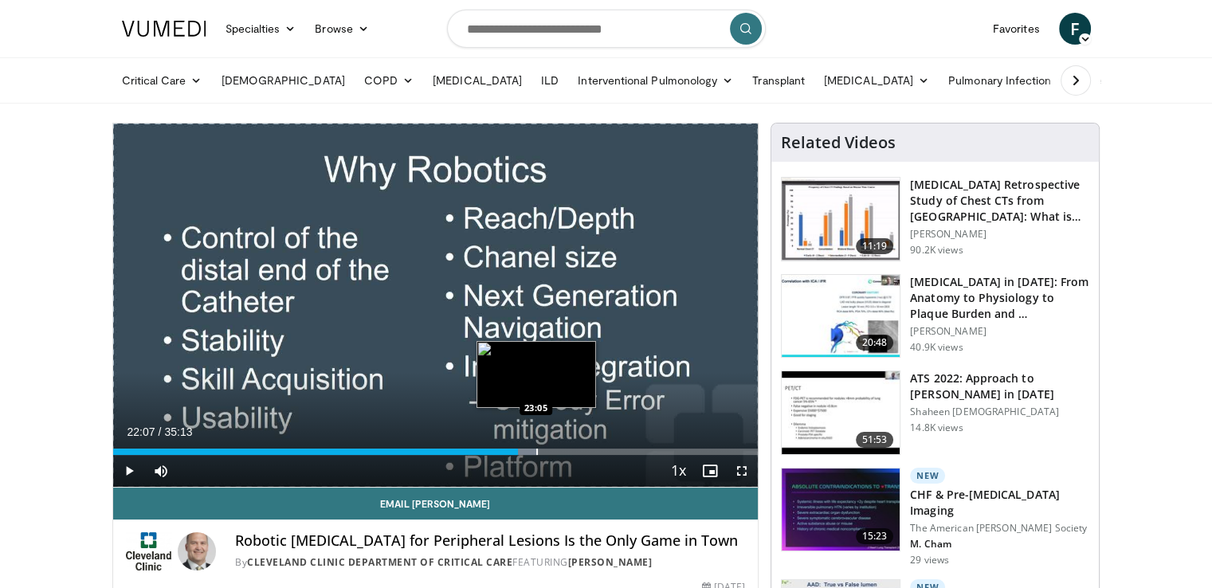
click at [536, 446] on div "Loaded : 65.73% 22:07 23:05" at bounding box center [436, 447] width 646 height 15
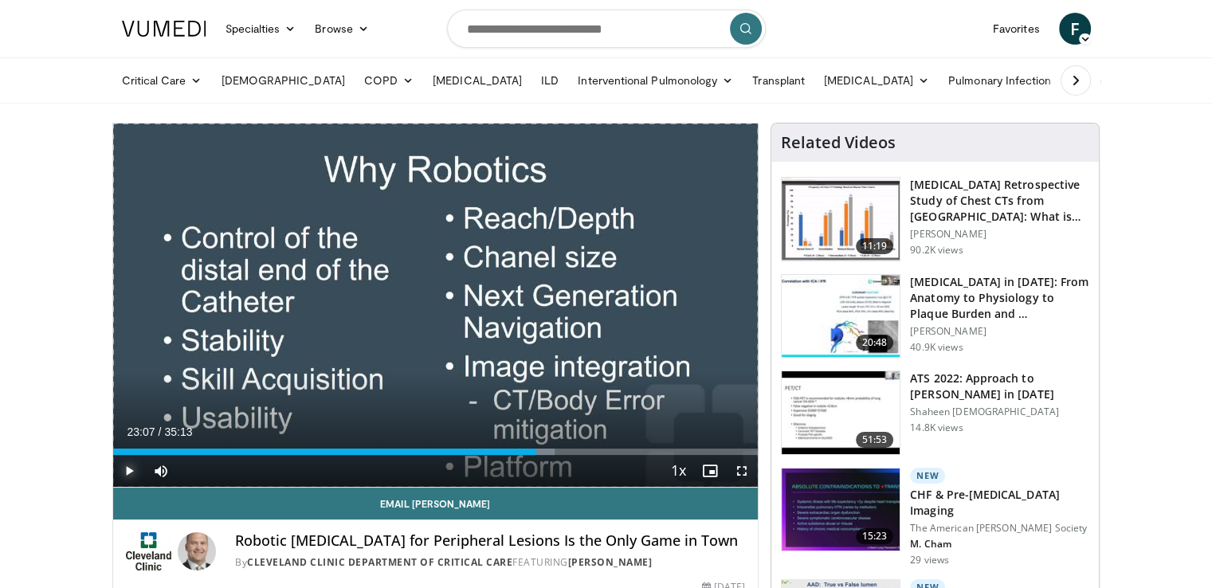
click at [124, 470] on span "Video Player" at bounding box center [129, 471] width 32 height 32
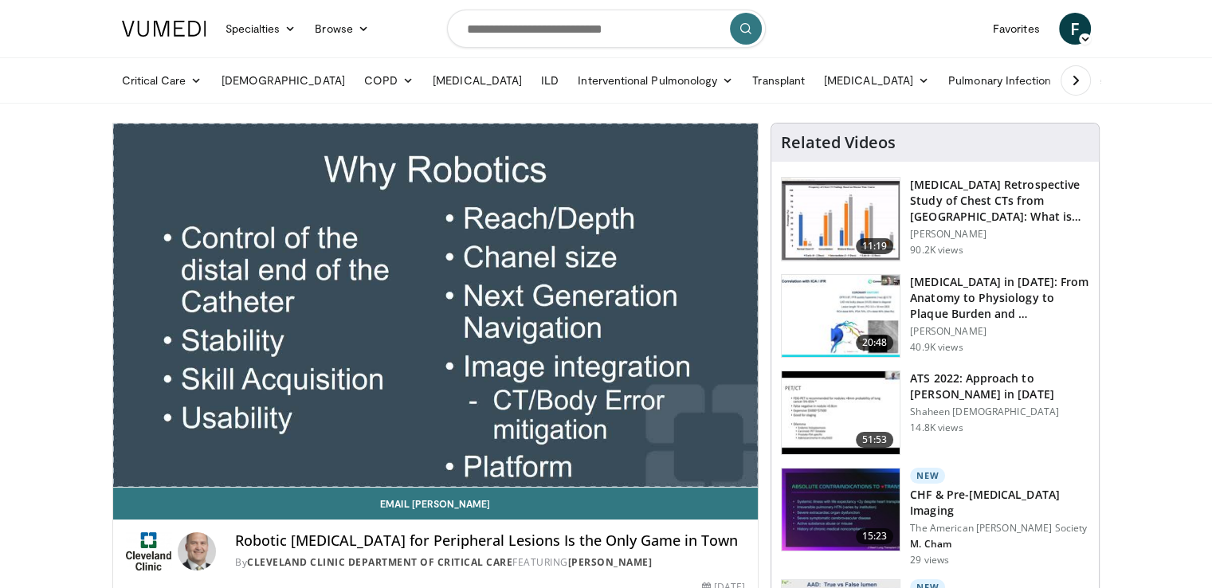
click at [323, 527] on div "Robotic Bronchoscopy for Peripheral Lesions Is the Only Game in Town By Clevela…" at bounding box center [436, 547] width 646 height 54
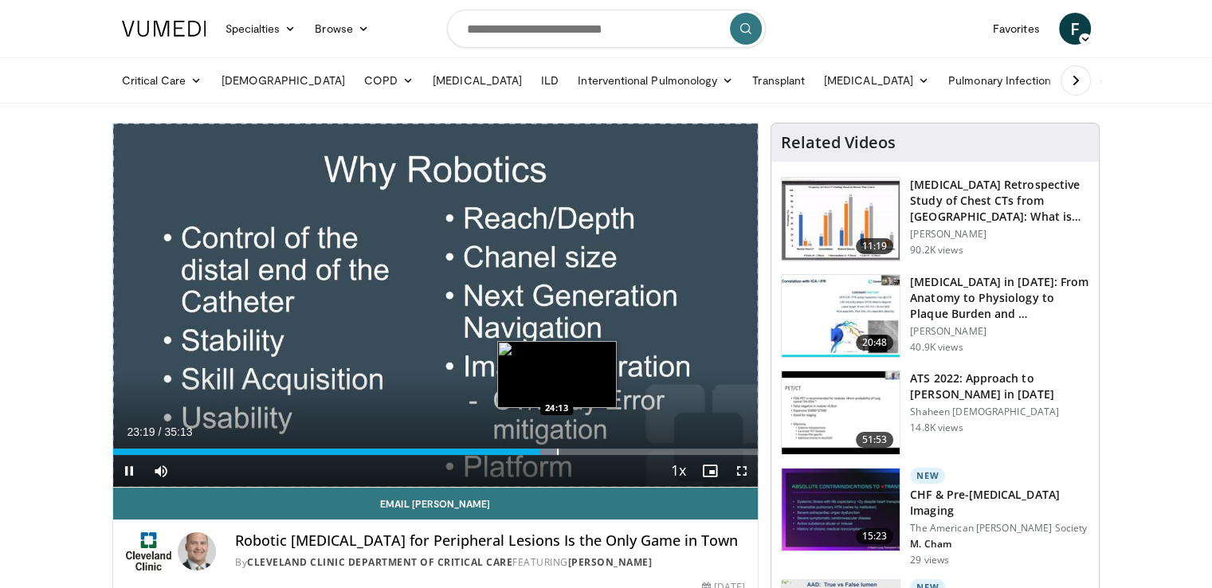
click at [557, 450] on div "Progress Bar" at bounding box center [558, 452] width 2 height 6
click at [568, 452] on video-js "**********" at bounding box center [436, 306] width 646 height 364
click at [581, 450] on div "Progress Bar" at bounding box center [582, 452] width 2 height 6
